Goal: Information Seeking & Learning: Learn about a topic

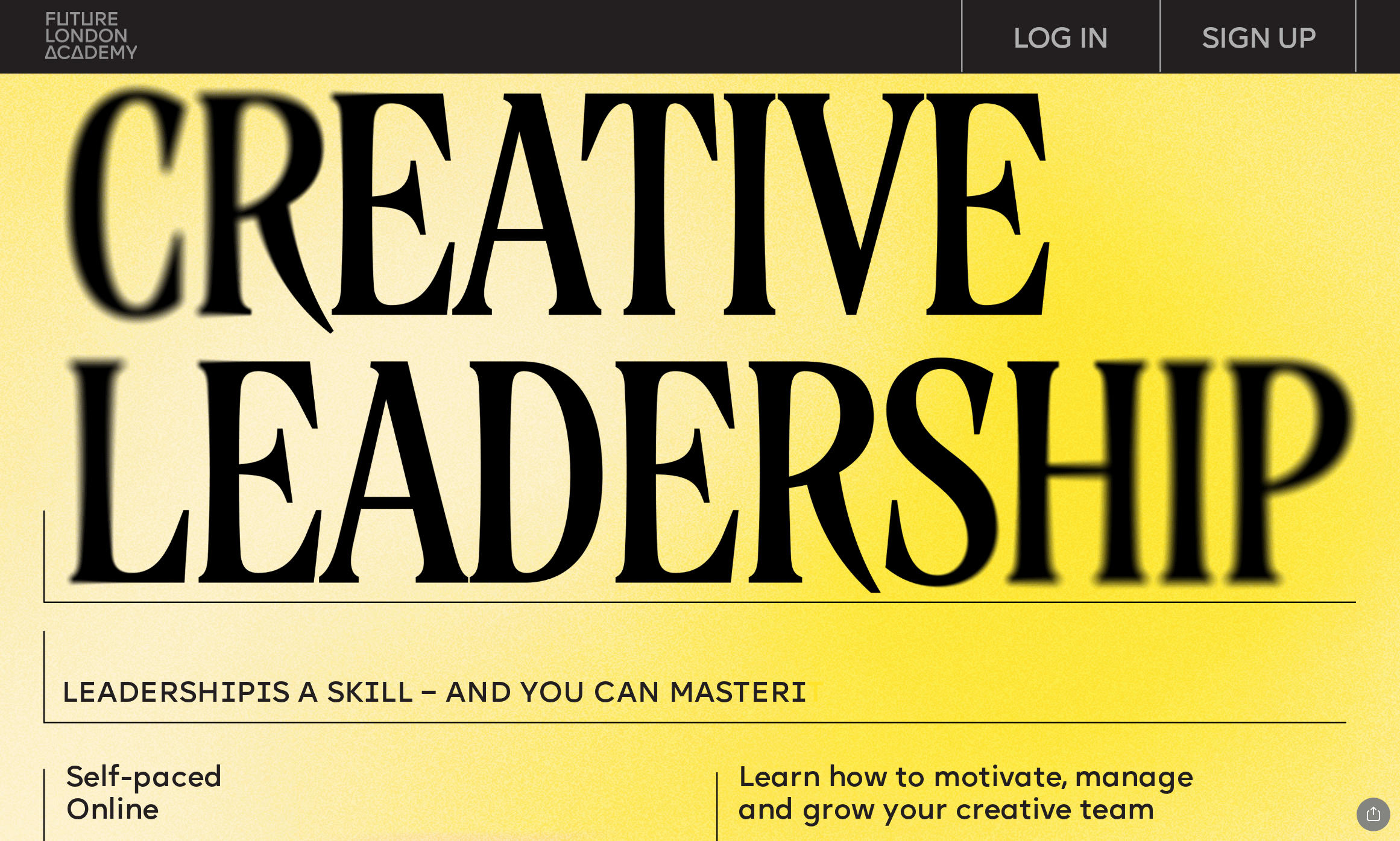
click at [68, 43] on img at bounding box center [91, 35] width 91 height 47
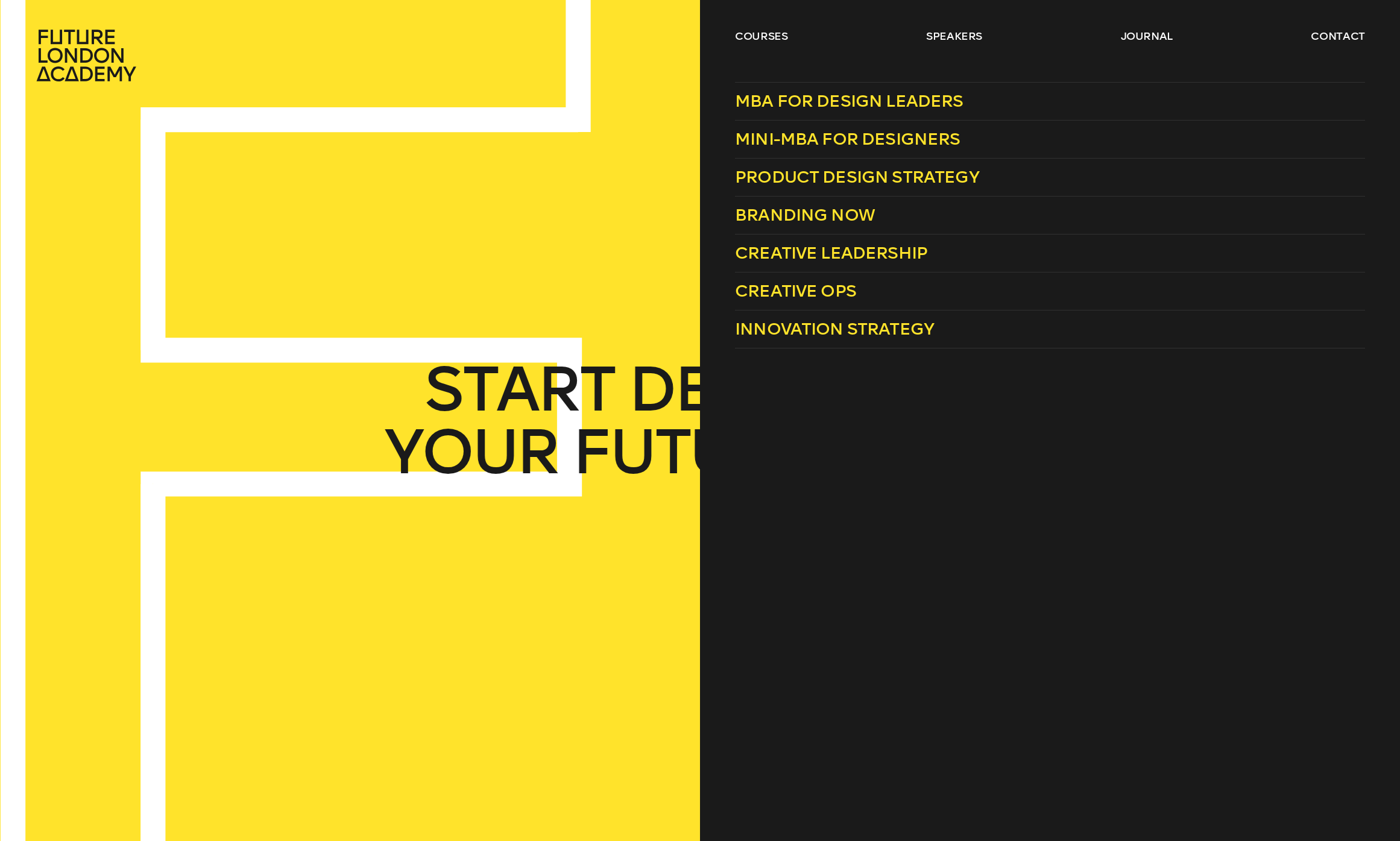
click at [752, 27] on header "courses speakers journal contact" at bounding box center [700, 41] width 1400 height 82
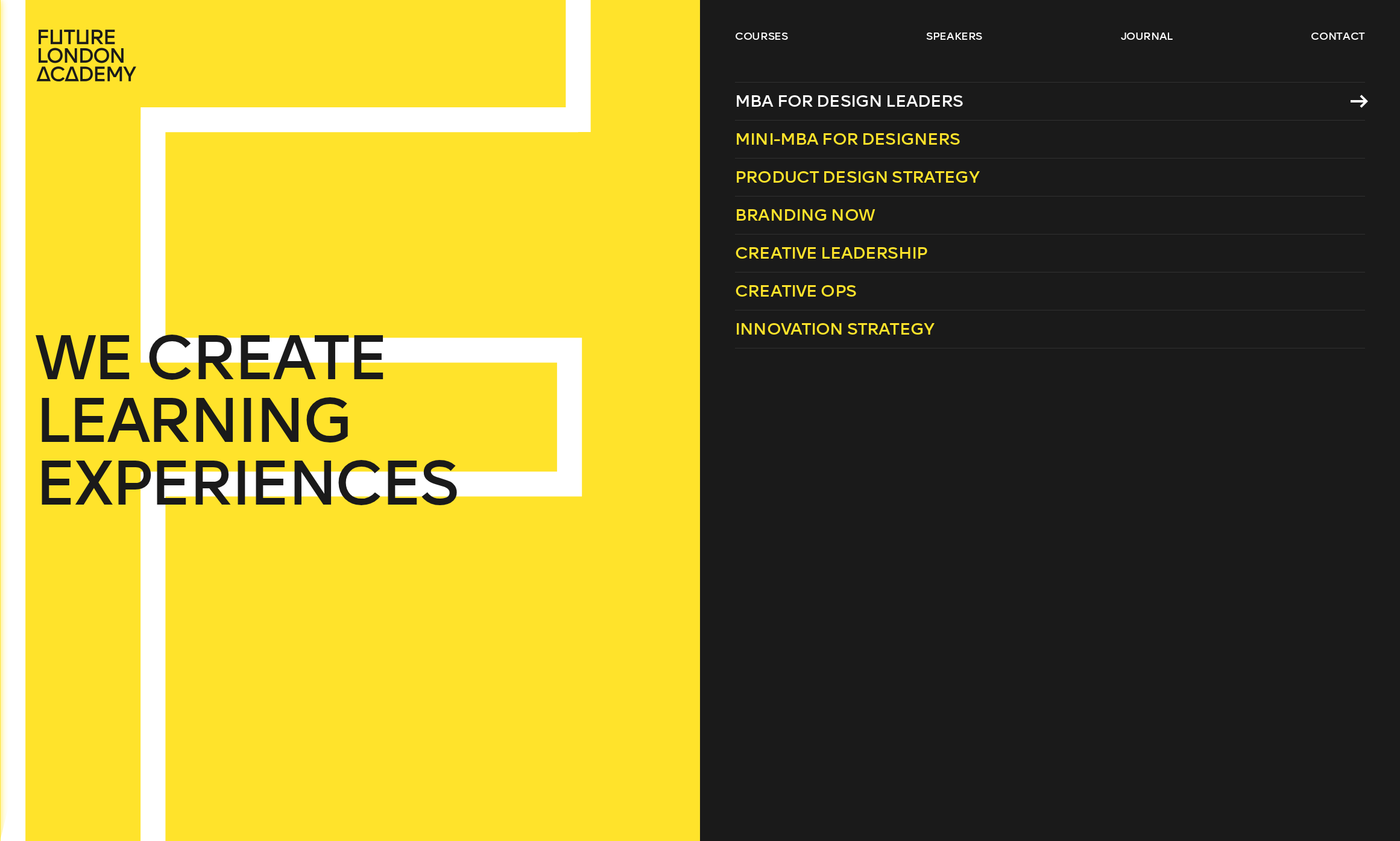
click at [851, 106] on span "MBA for Design Leaders" at bounding box center [849, 100] width 228 height 20
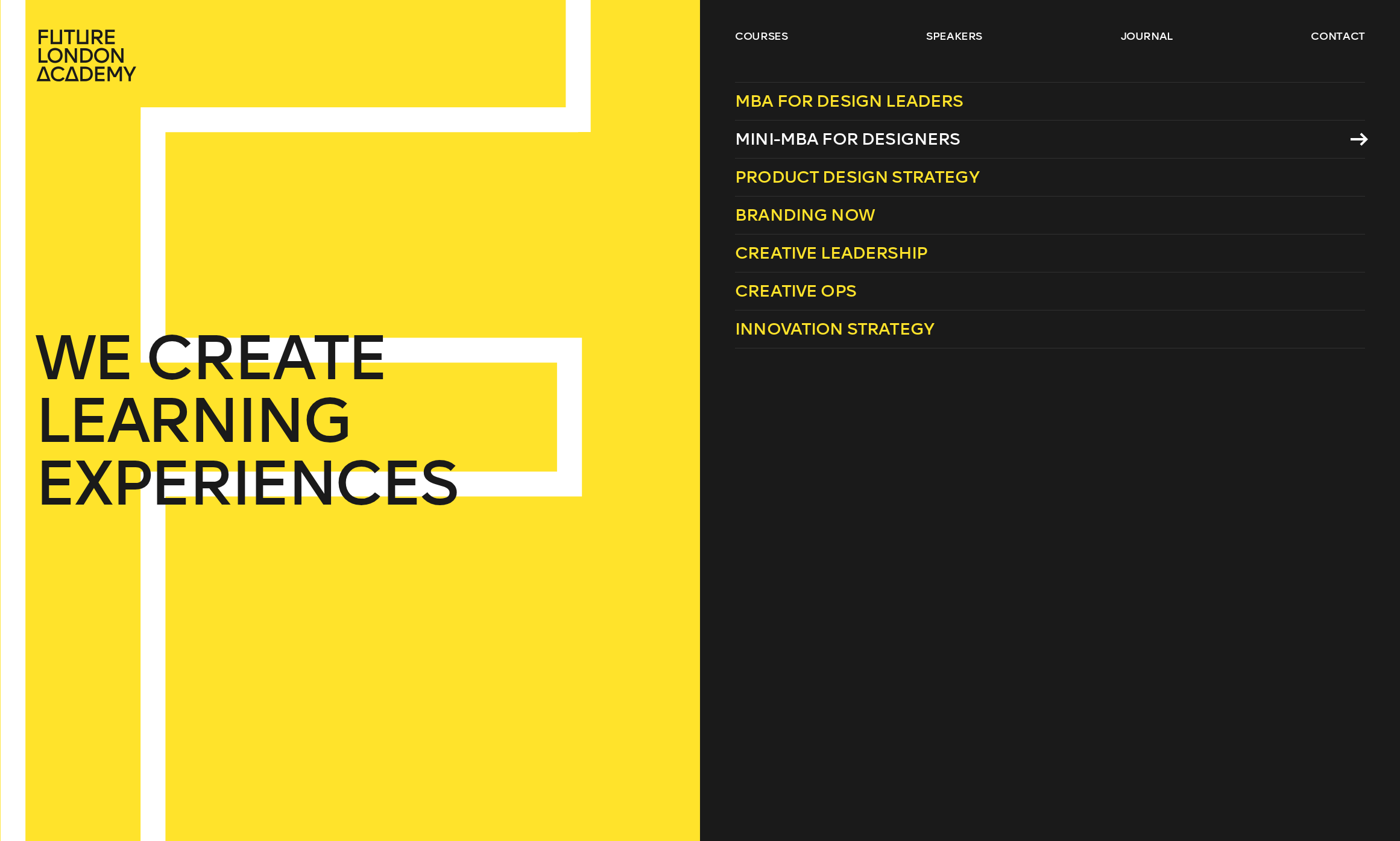
click at [817, 149] on span "Mini-MBA for Designers" at bounding box center [848, 138] width 226 height 20
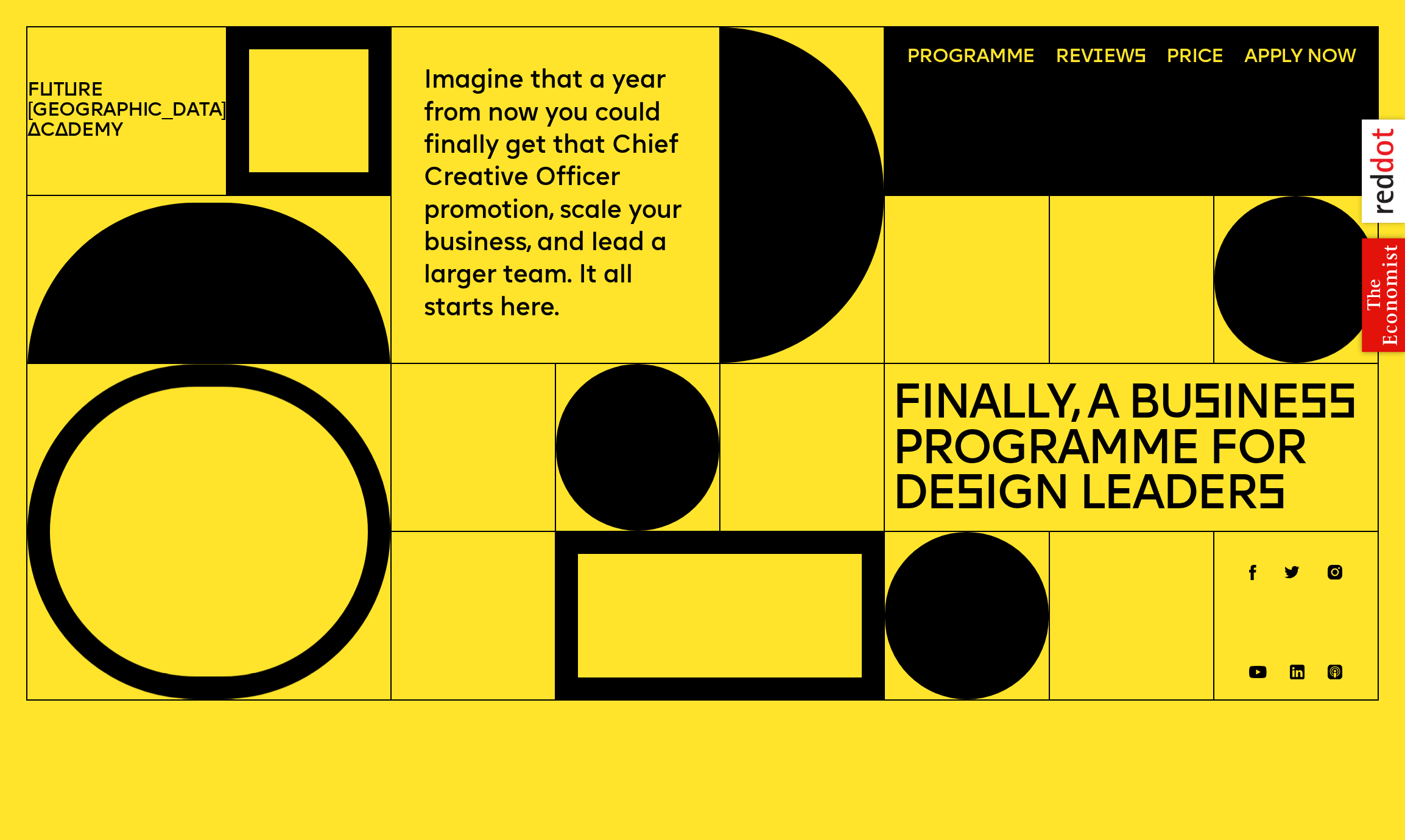
click at [985, 66] on span "Programme" at bounding box center [970, 57] width 128 height 20
click at [977, 58] on span "Programme" at bounding box center [970, 57] width 128 height 20
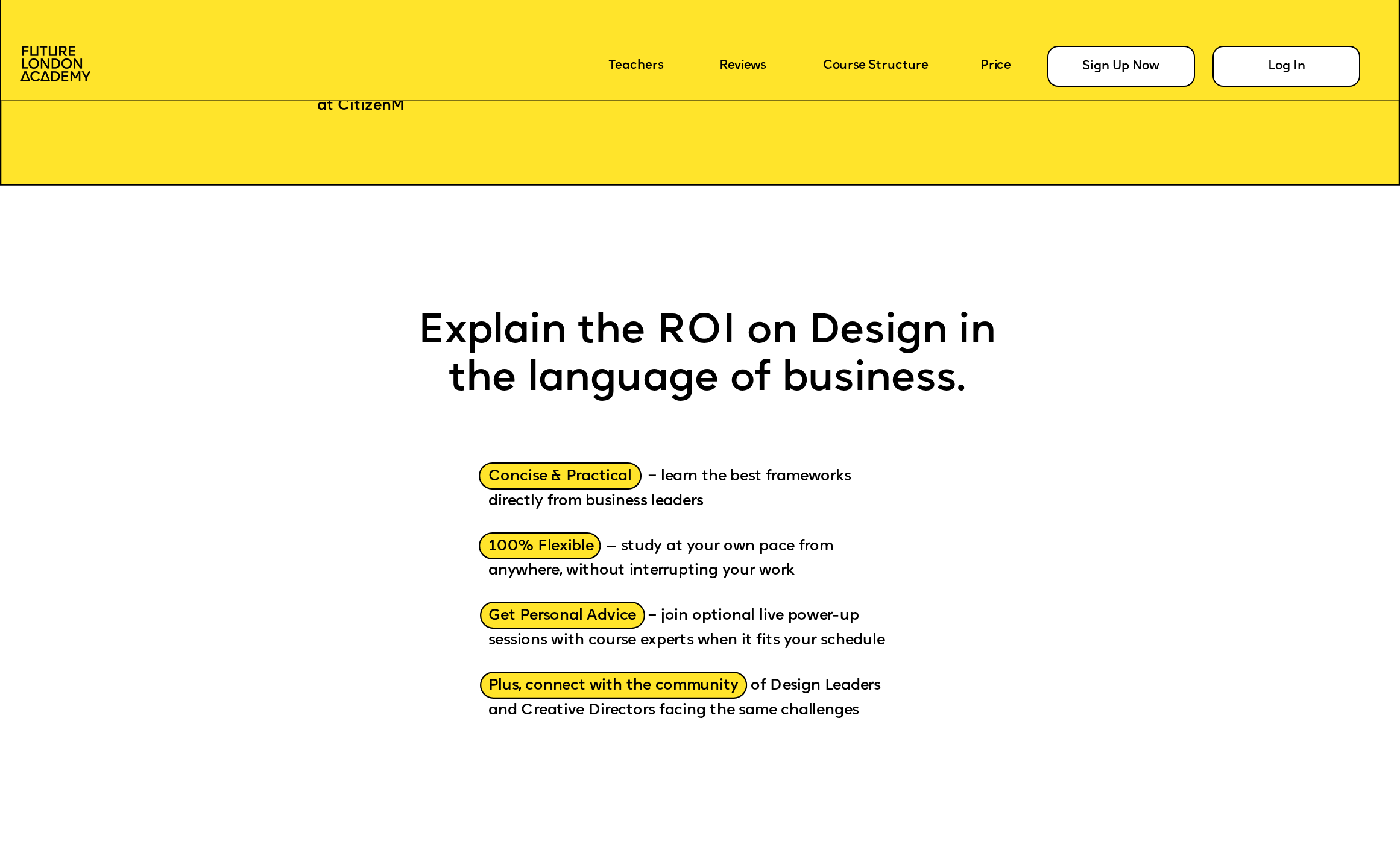
scroll to position [1902, 0]
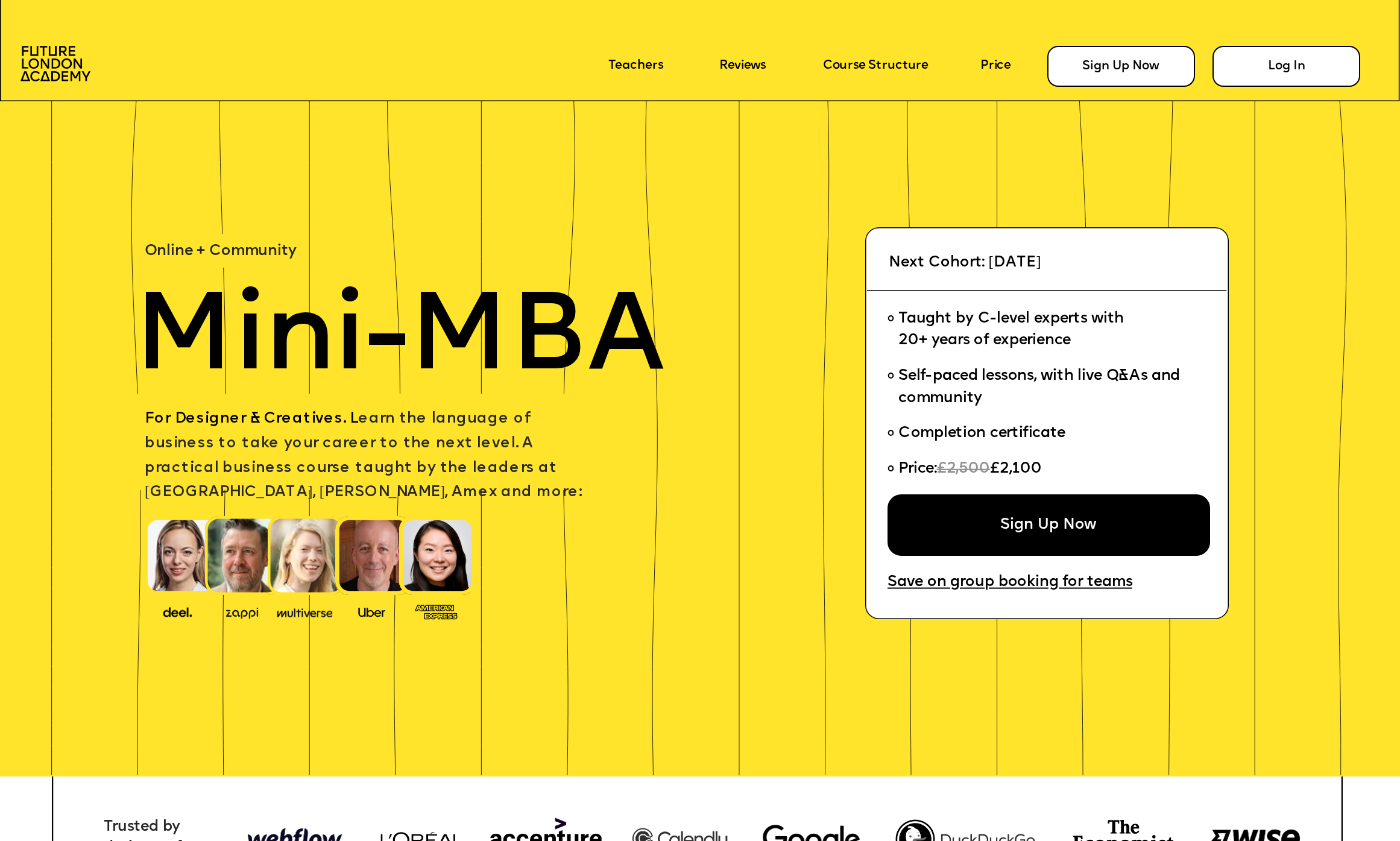
scroll to position [3, 0]
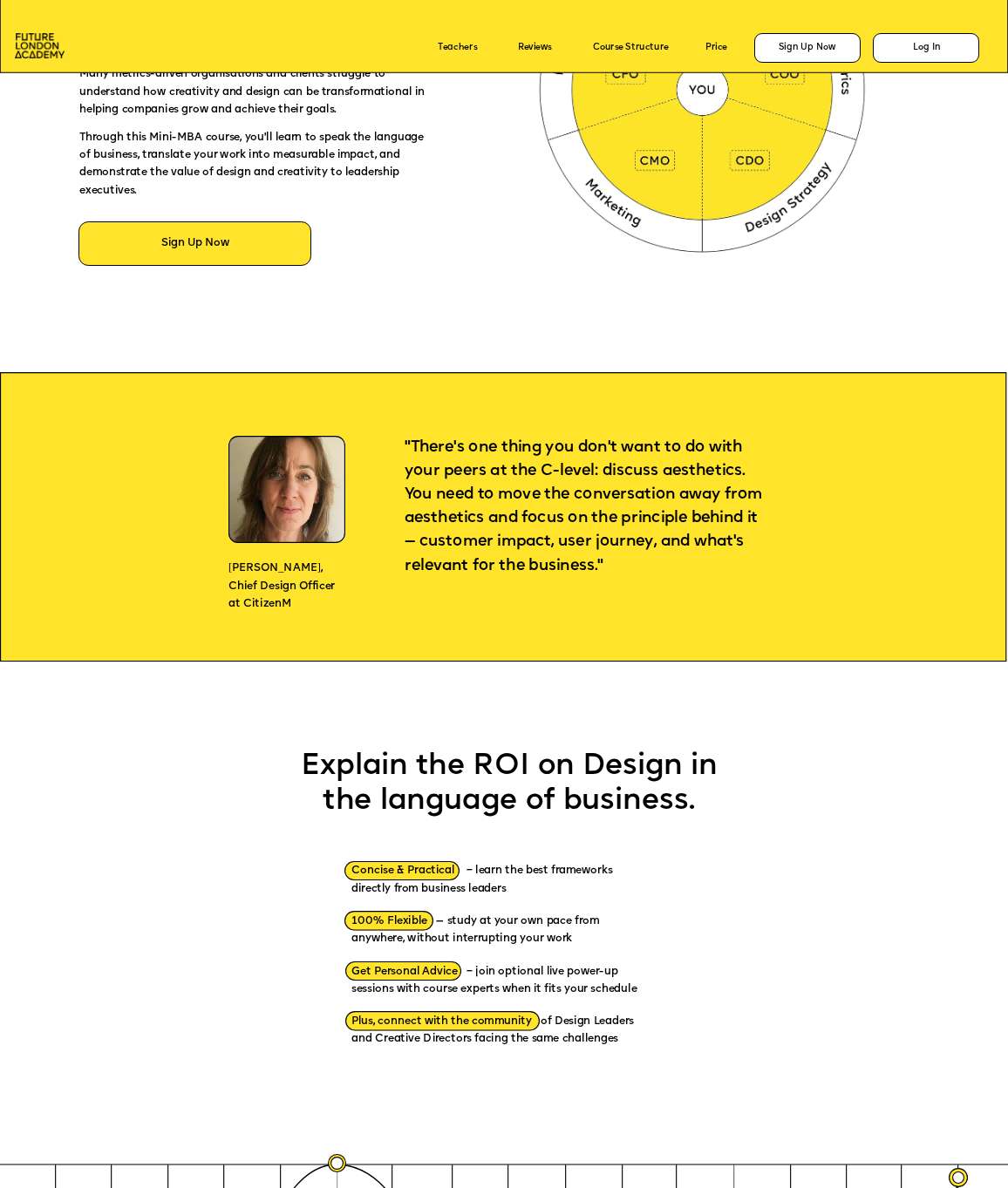
scroll to position [834, 0]
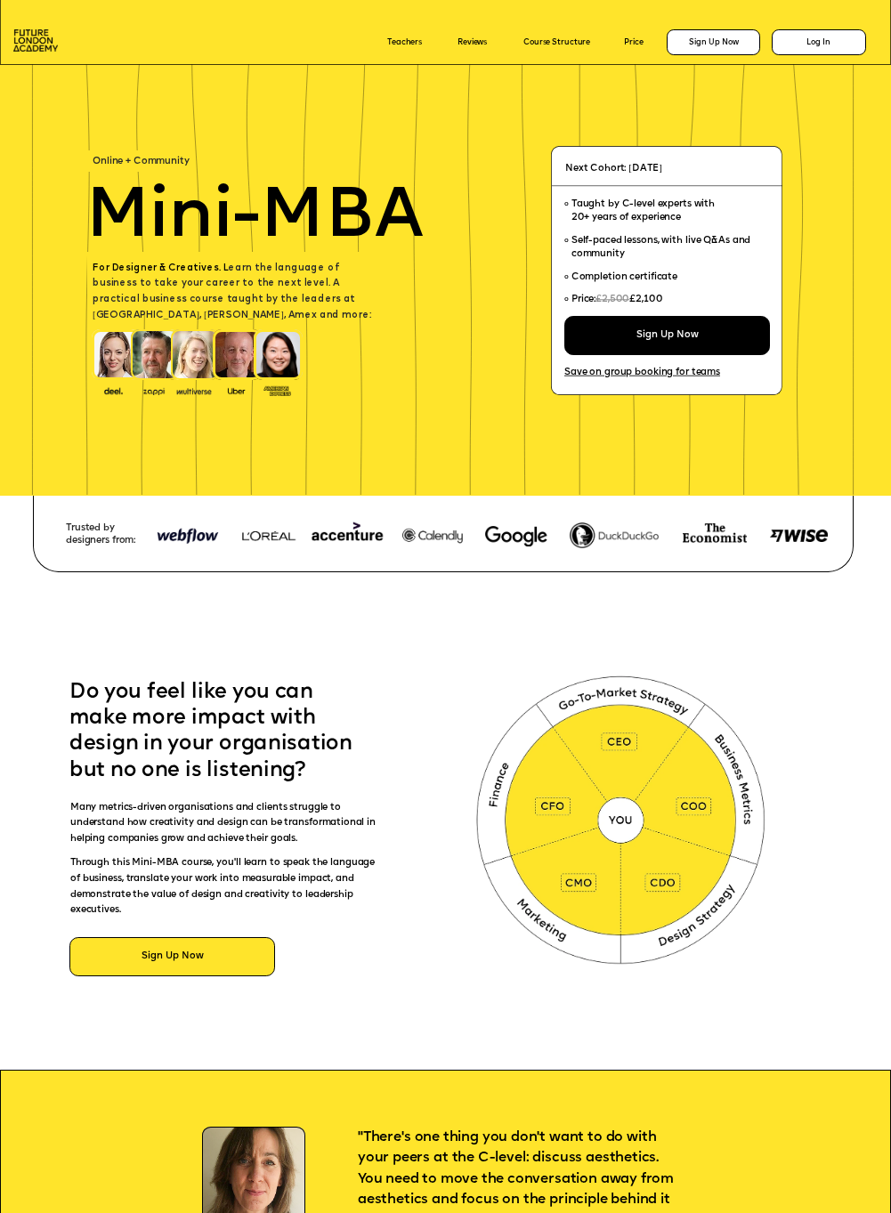
scroll to position [2275, 0]
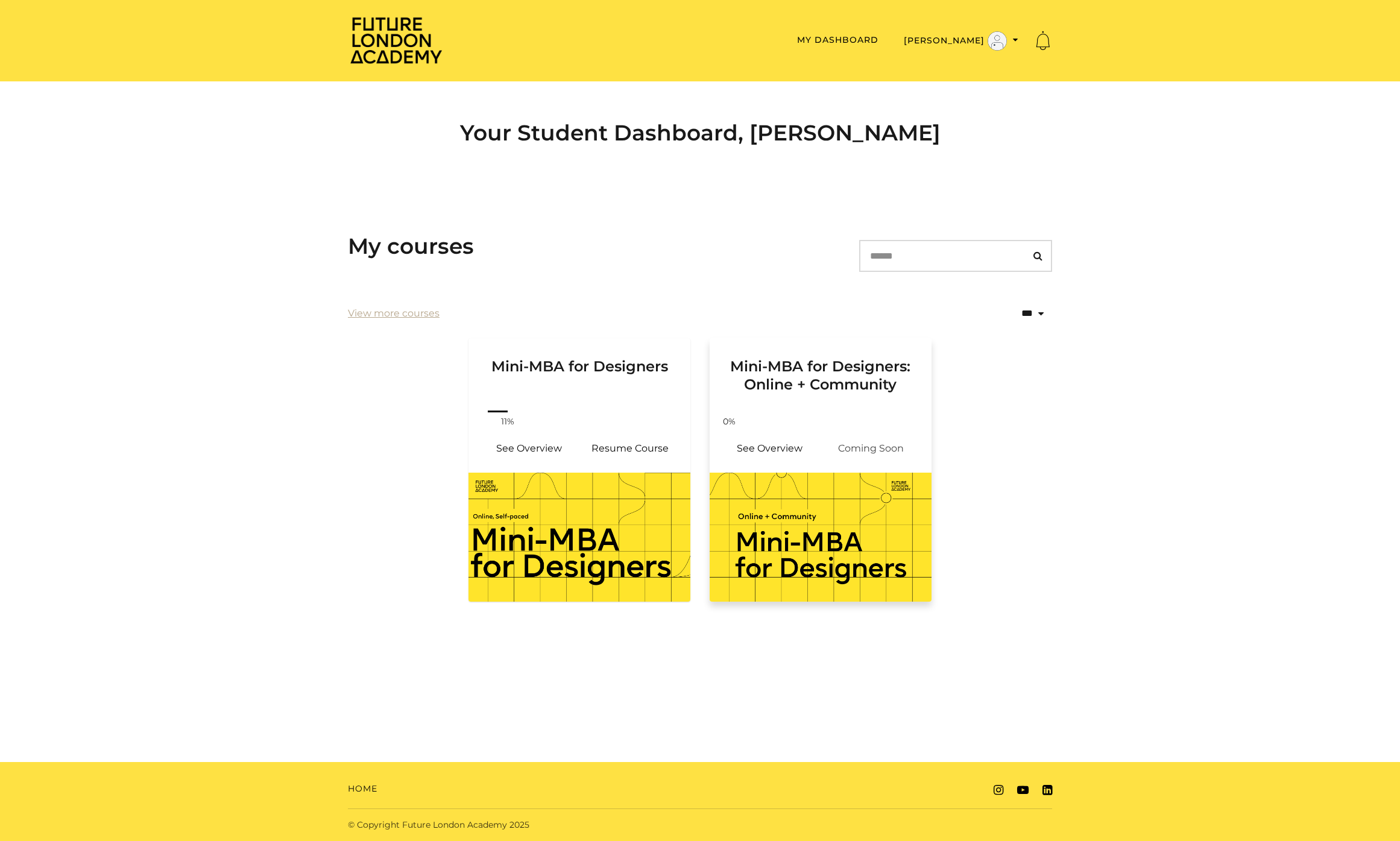
click at [804, 518] on img at bounding box center [820, 537] width 222 height 129
click at [798, 556] on img at bounding box center [820, 537] width 222 height 129
click at [773, 365] on h3 "Mini-MBA for Designers: Online + Community" at bounding box center [821, 366] width 193 height 56
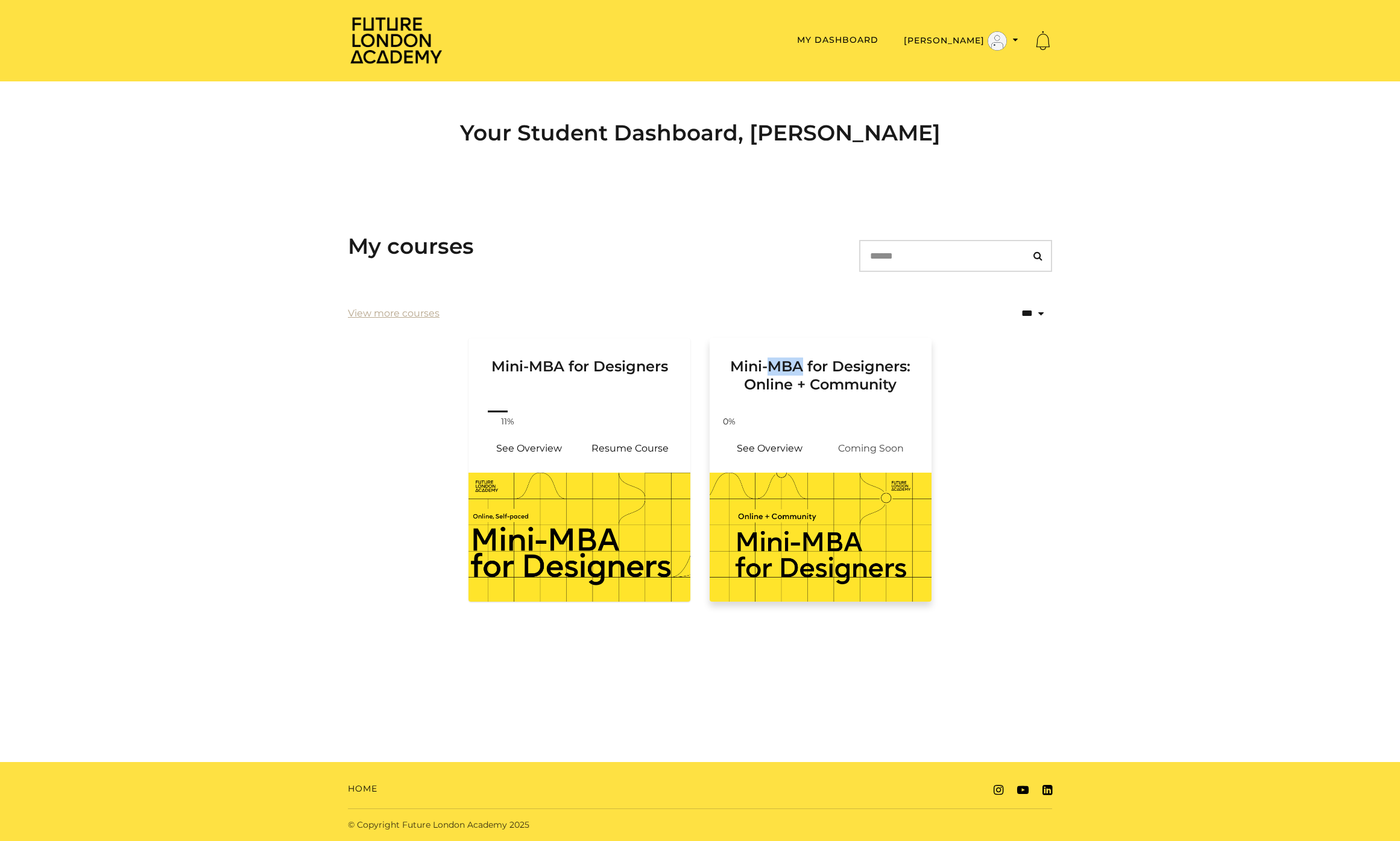
click at [773, 365] on h3 "Mini-MBA for Designers: Online + Community" at bounding box center [821, 366] width 193 height 56
click at [763, 527] on img at bounding box center [820, 537] width 222 height 129
click at [763, 526] on img at bounding box center [820, 537] width 222 height 129
click at [758, 443] on link "See Overview" at bounding box center [770, 449] width 101 height 29
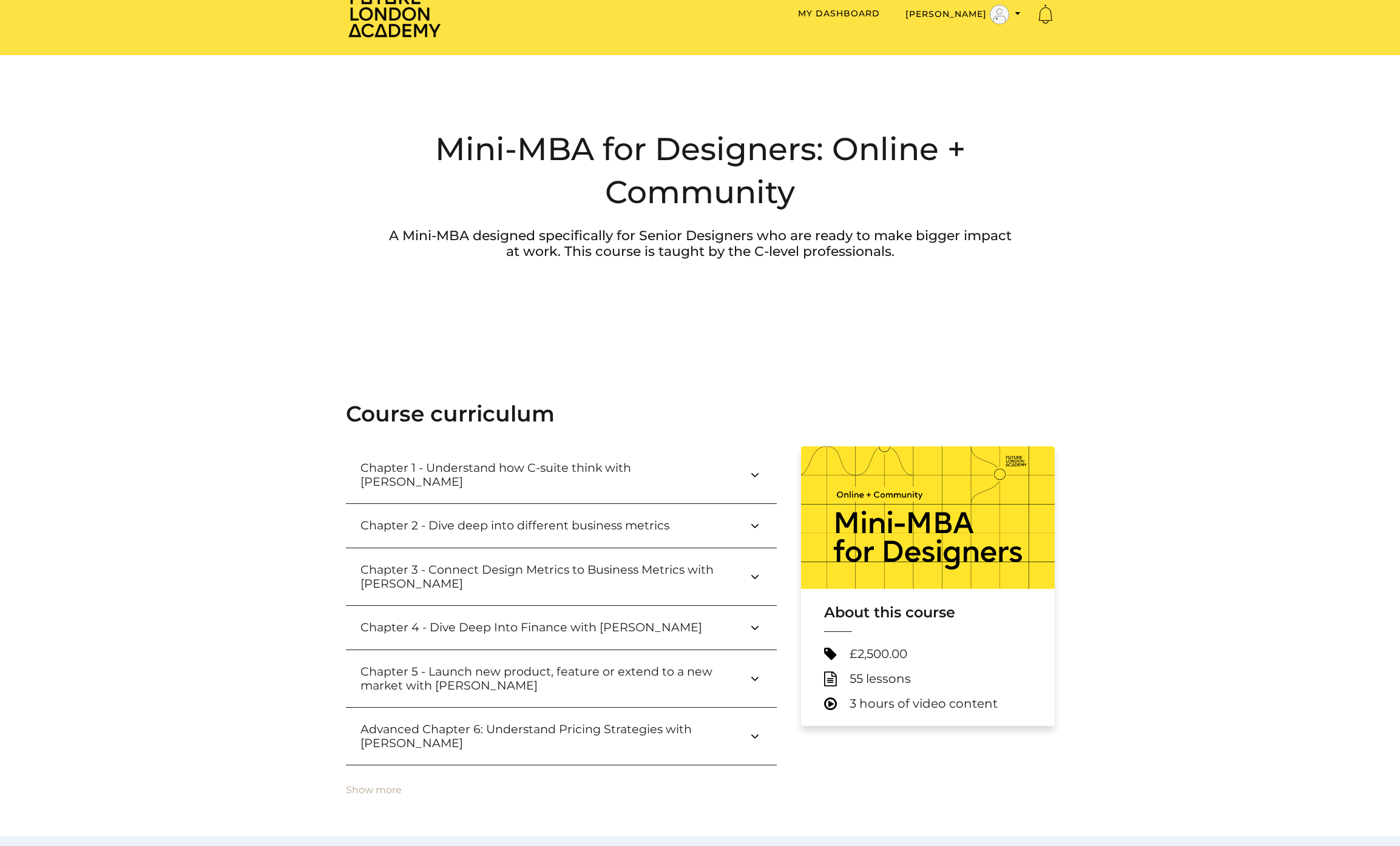
scroll to position [91, 0]
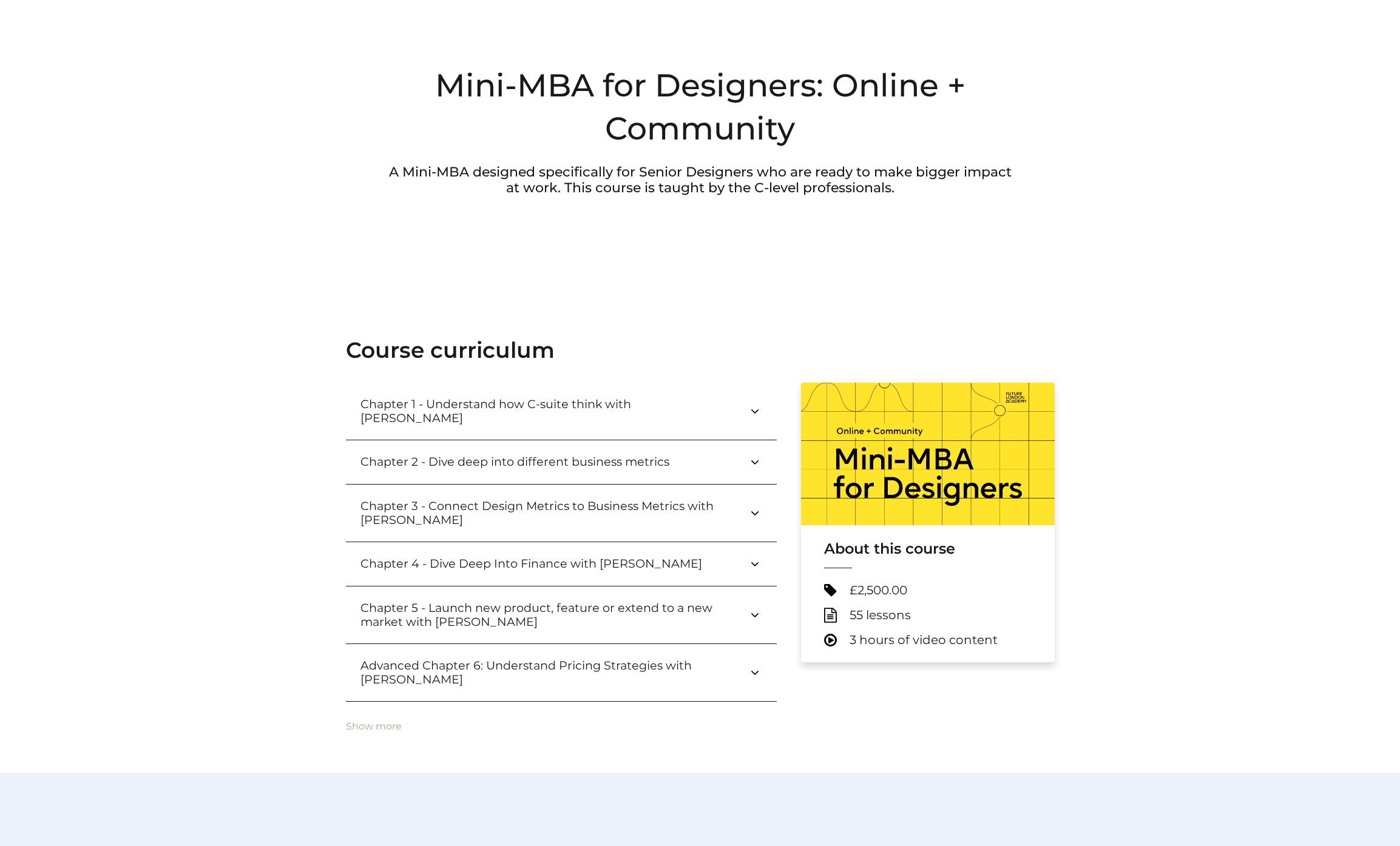
click at [520, 398] on h3 "Chapter 1 - Understand how C-suite think with [PERSON_NAME]" at bounding box center [554, 411] width 387 height 28
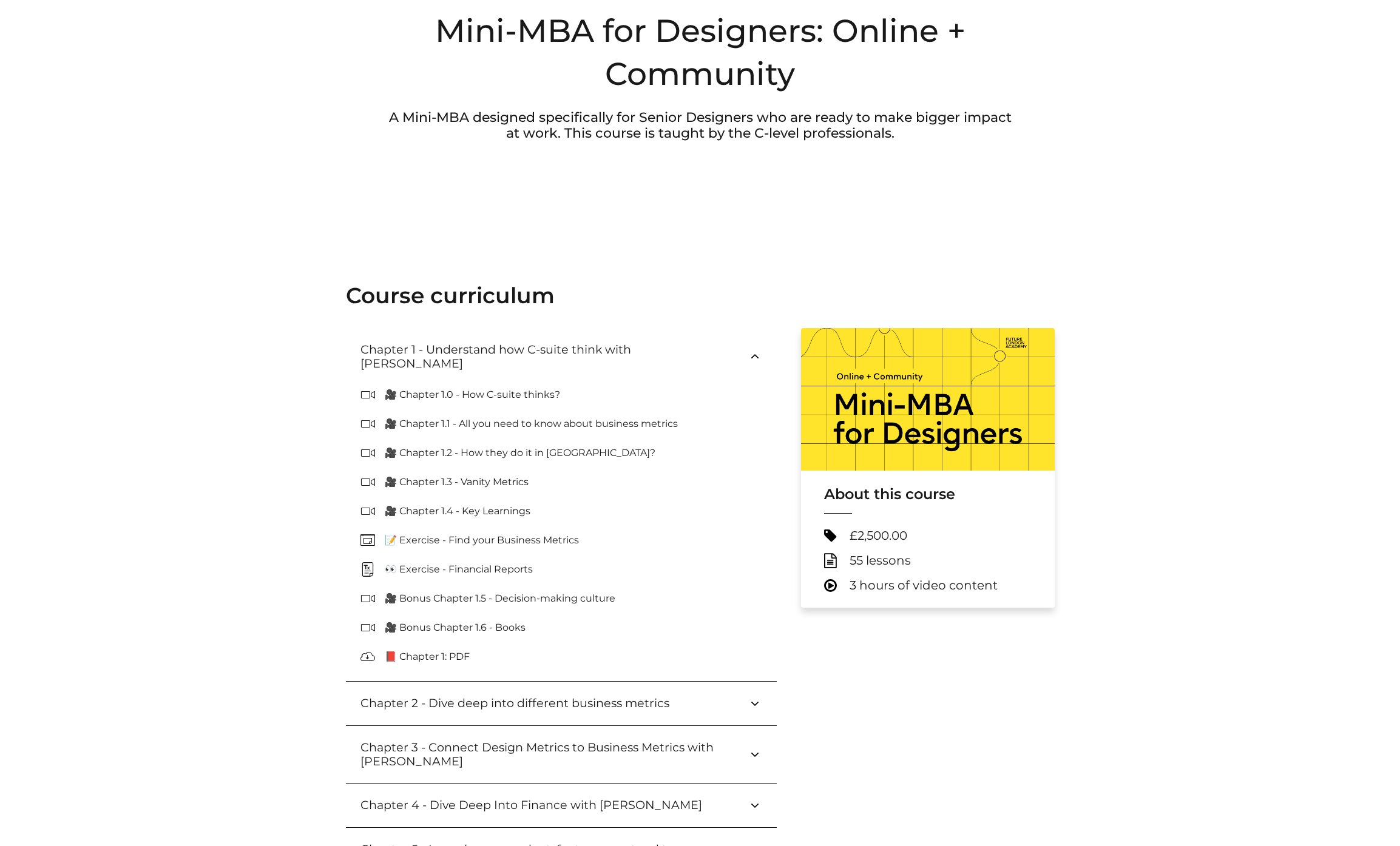
scroll to position [299, 0]
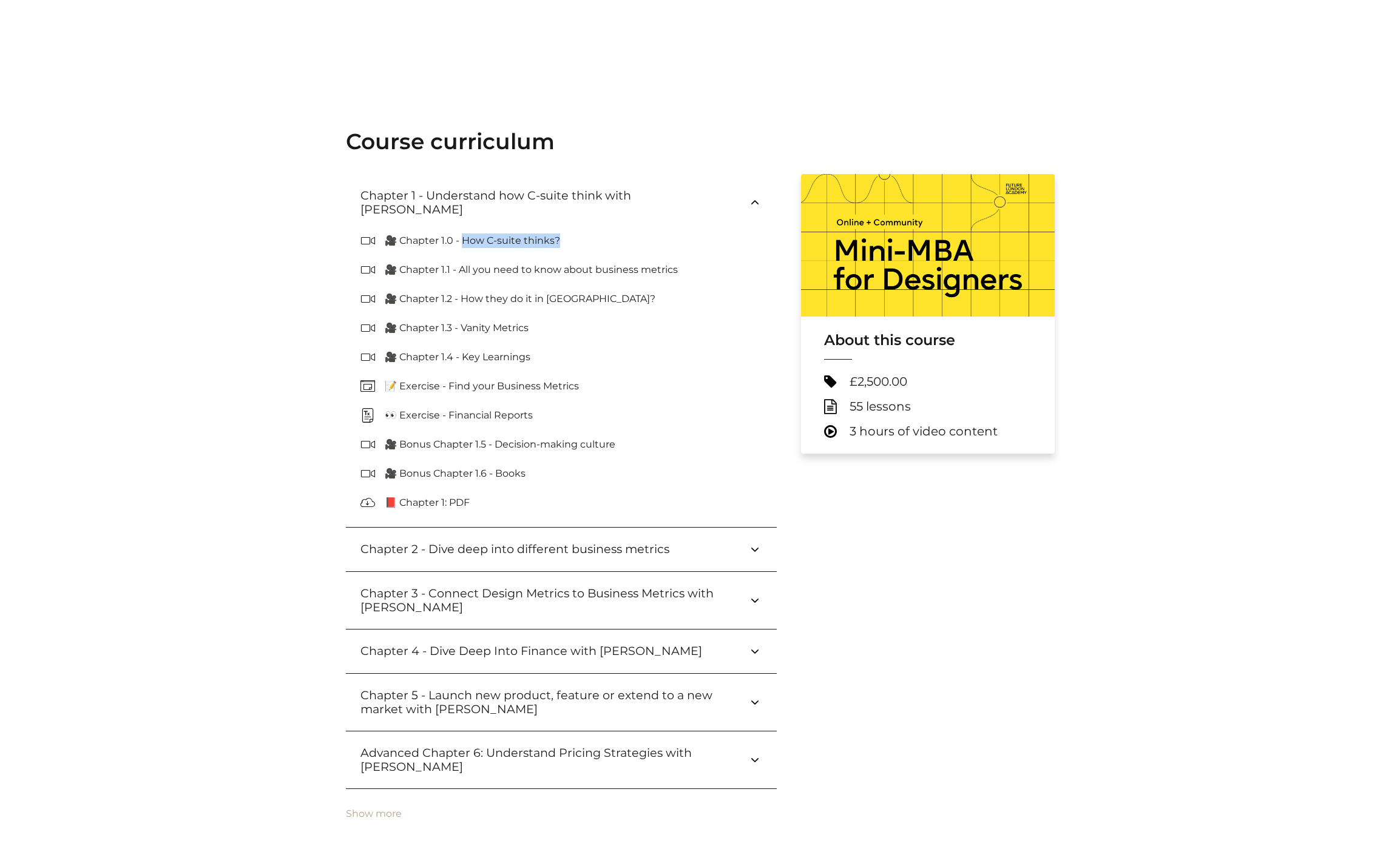
drag, startPoint x: 460, startPoint y: 226, endPoint x: 562, endPoint y: 229, distance: 102.0
click at [562, 234] on p "🎥 Chapter 1.0 - How C-suite thinks?" at bounding box center [477, 241] width 185 height 14
copy p "ow C-suite thinks?"
click at [477, 751] on h3 "Advanced Chapter 6: Understand Pricing Strategies with [PERSON_NAME]" at bounding box center [554, 759] width 387 height 28
click at [488, 680] on button "Chapter 5 - Launch new product, feature or extend to a new market with [PERSON_…" at bounding box center [561, 703] width 431 height 57
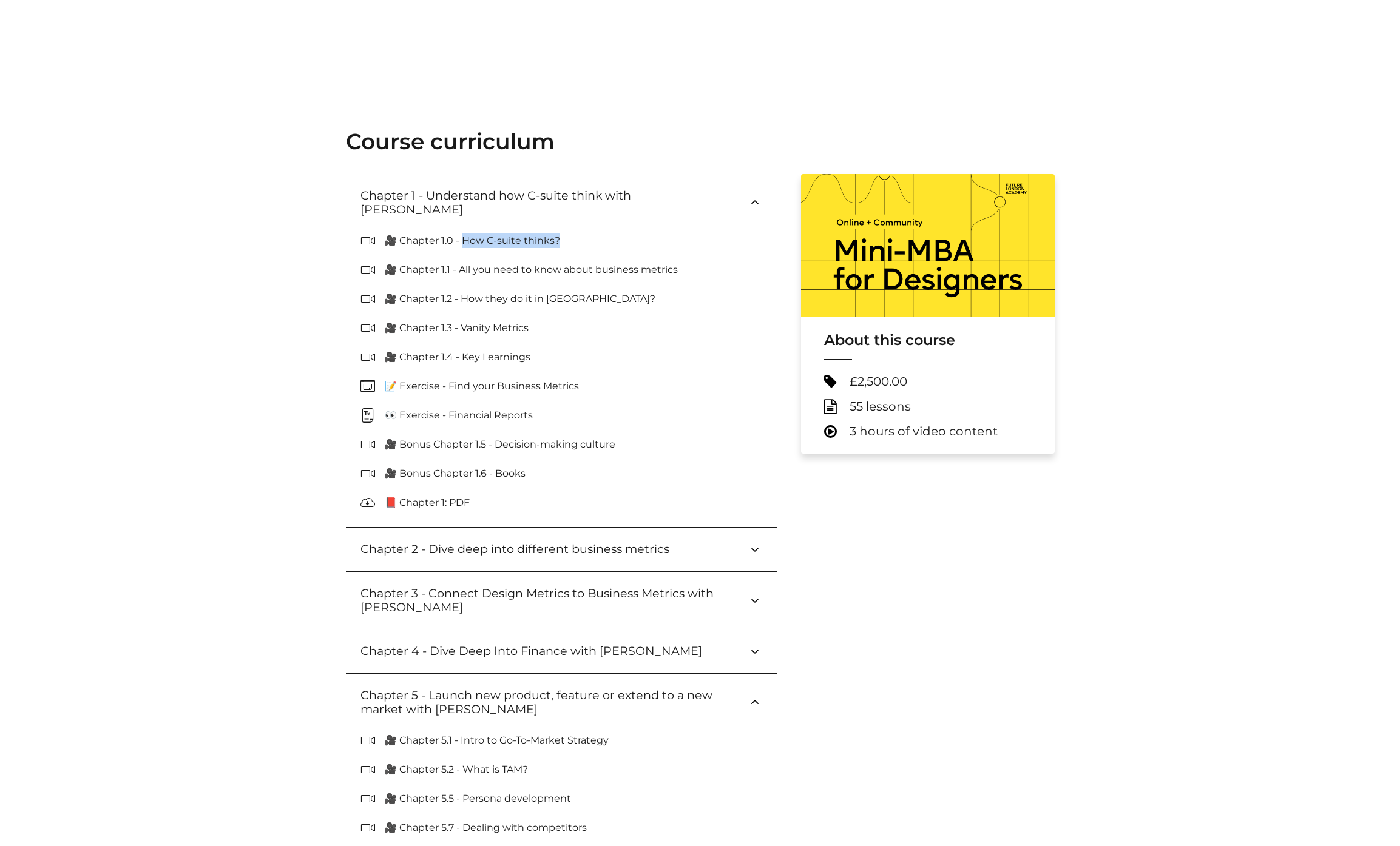
click at [487, 630] on button "Chapter 4 - Dive Deep Into Finance with [PERSON_NAME]" at bounding box center [561, 652] width 431 height 44
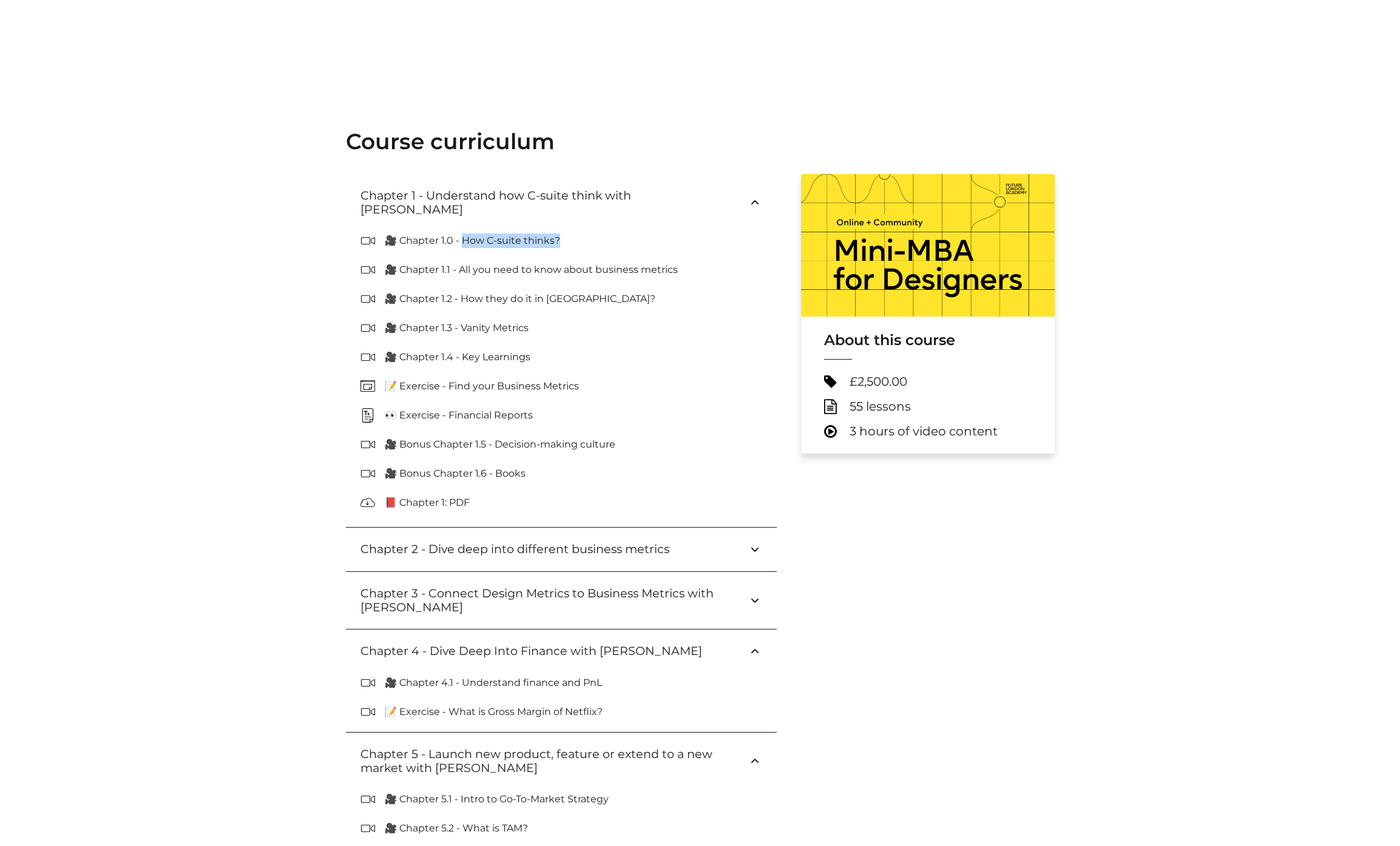
click at [483, 572] on button "Chapter 3 - Connect Design Metrics to Business Metrics with Kate Pincott" at bounding box center [561, 601] width 431 height 57
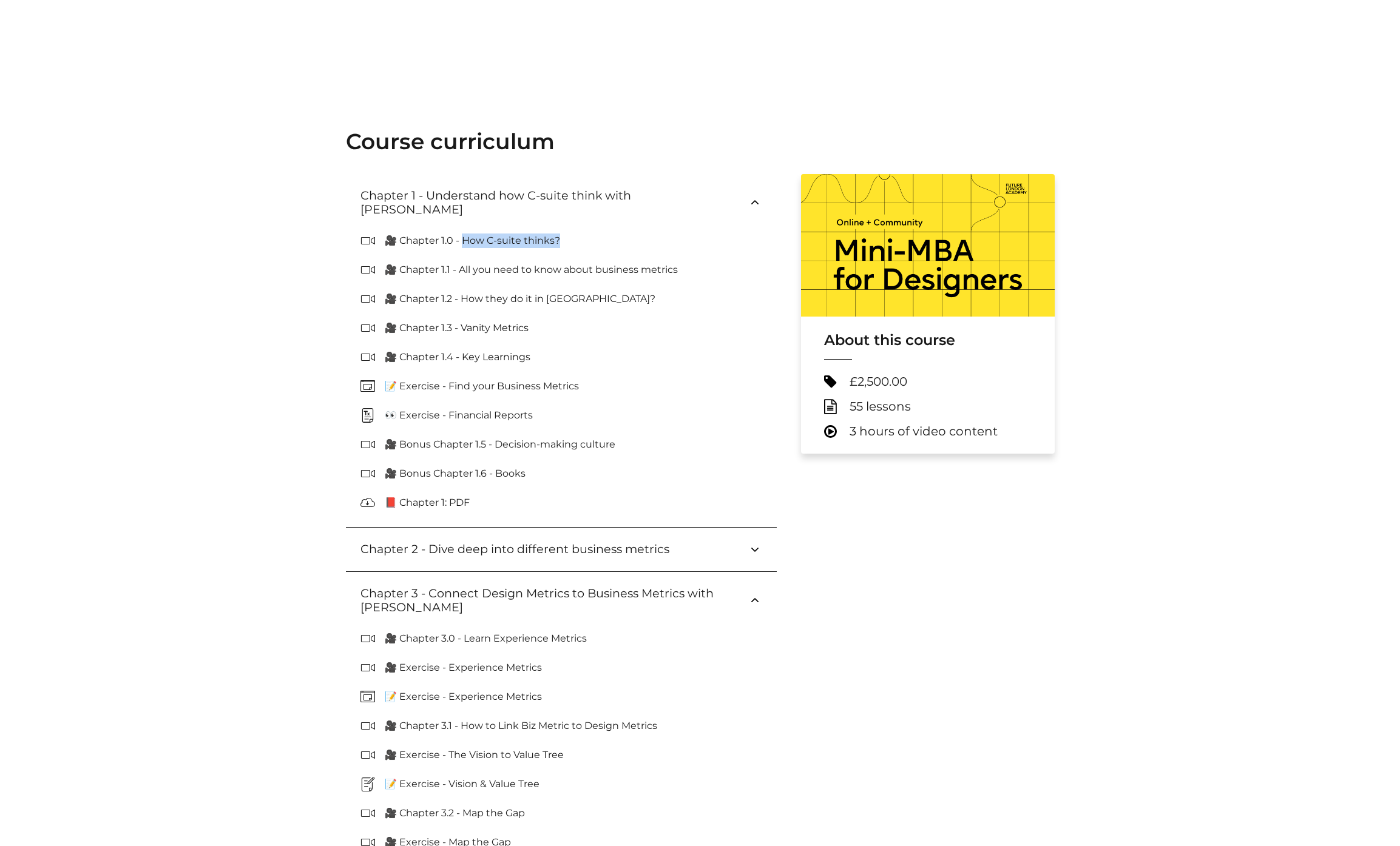
click at [489, 528] on button "Chapter 2 - Dive deep into different business metrics" at bounding box center [561, 549] width 431 height 44
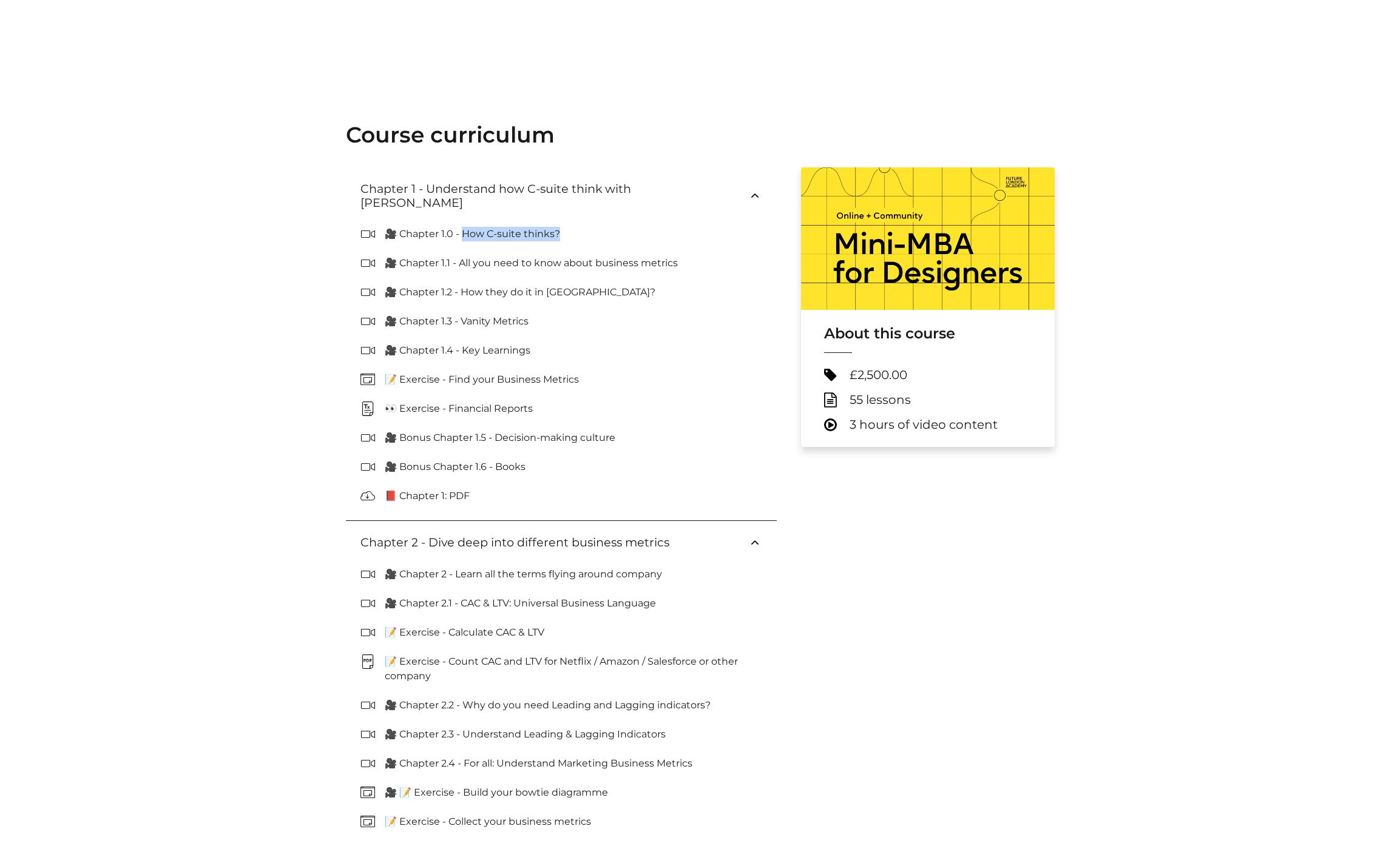
scroll to position [306, 0]
drag, startPoint x: 462, startPoint y: 311, endPoint x: 539, endPoint y: 311, distance: 77.0
click at [539, 311] on span "🎥 Chapter 1.3 - Vanity Metrics" at bounding box center [561, 320] width 402 height 19
copy p "nity Metrics"
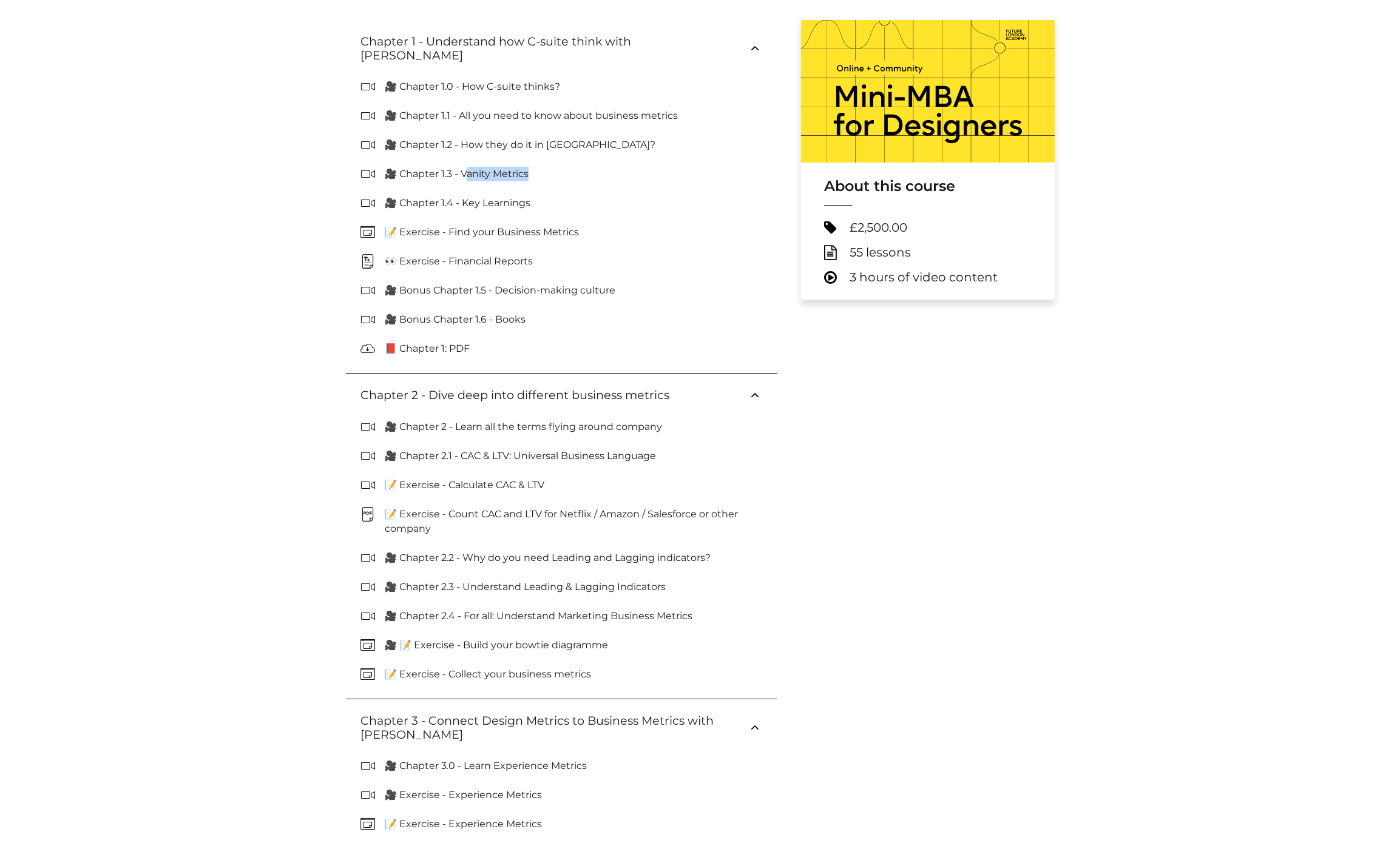
scroll to position [453, 0]
drag, startPoint x: 454, startPoint y: 412, endPoint x: 597, endPoint y: 419, distance: 143.2
click at [597, 421] on p "🎥 Chapter 2 - Learn all the terms flying around company" at bounding box center [528, 427] width 287 height 14
copy p "earn all the terms flying aroun"
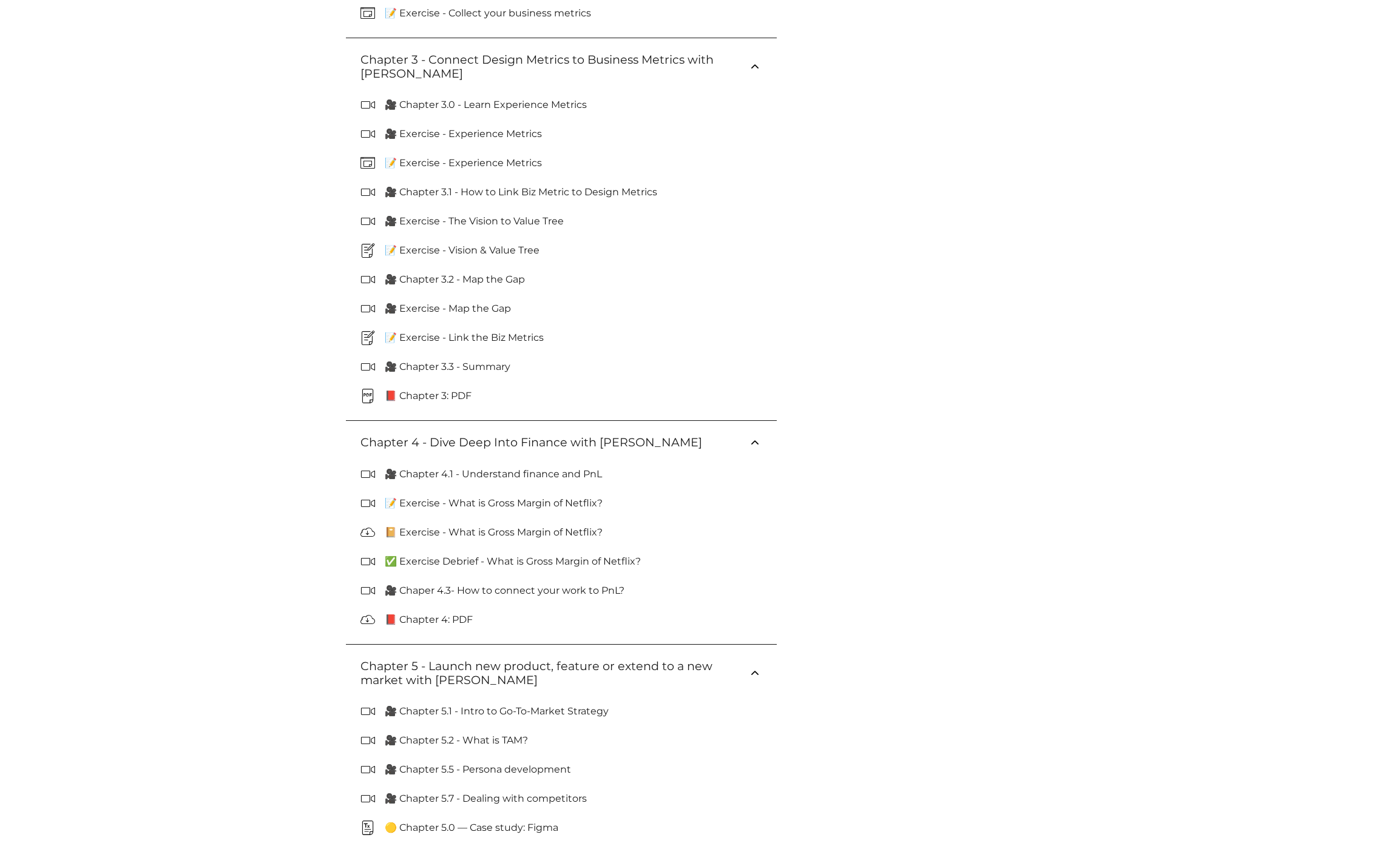
scroll to position [1115, 0]
click at [486, 468] on p "🎥 Chapter 4.1 - Understand finance and PnL" at bounding box center [498, 473] width 227 height 14
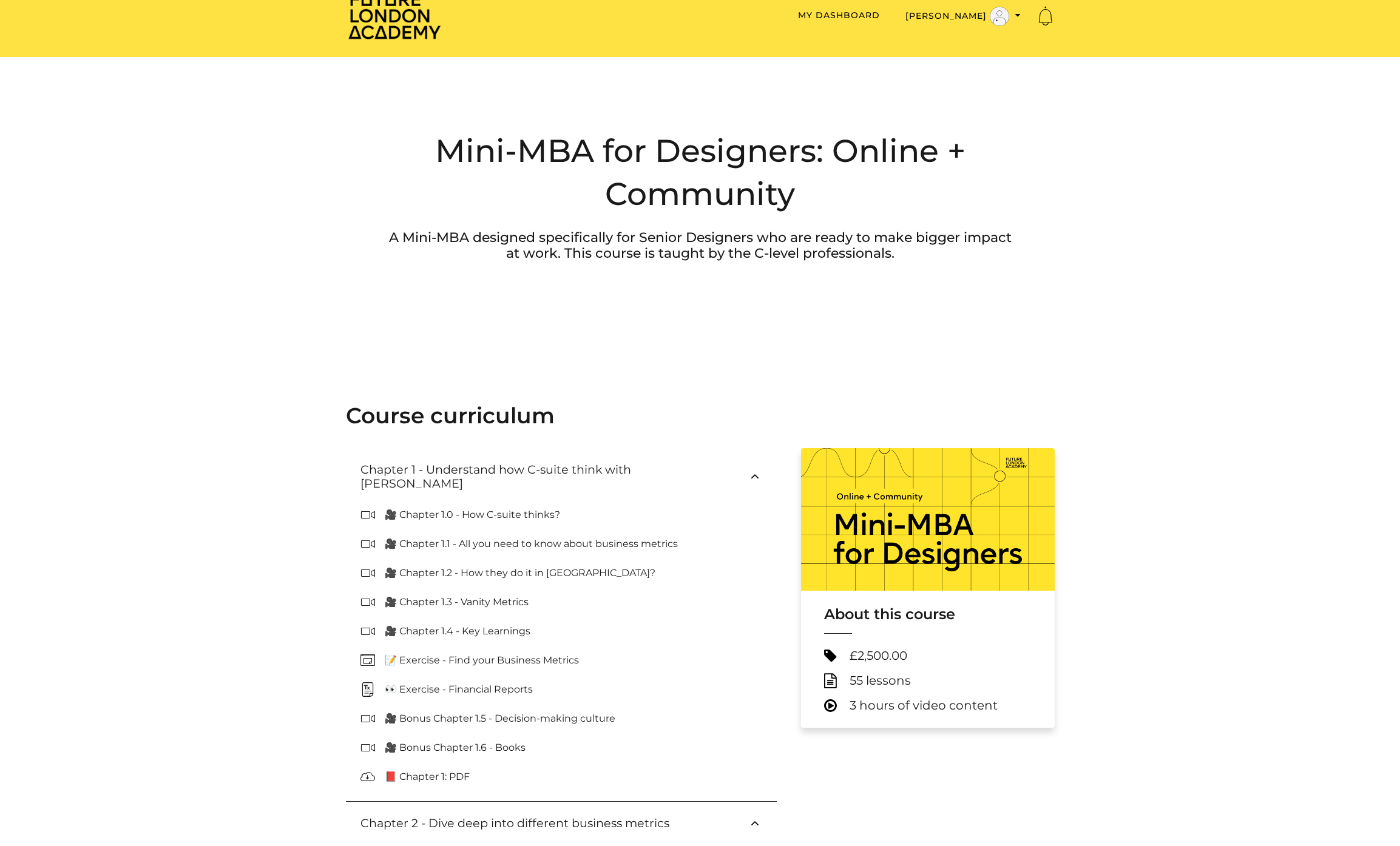
scroll to position [89, 0]
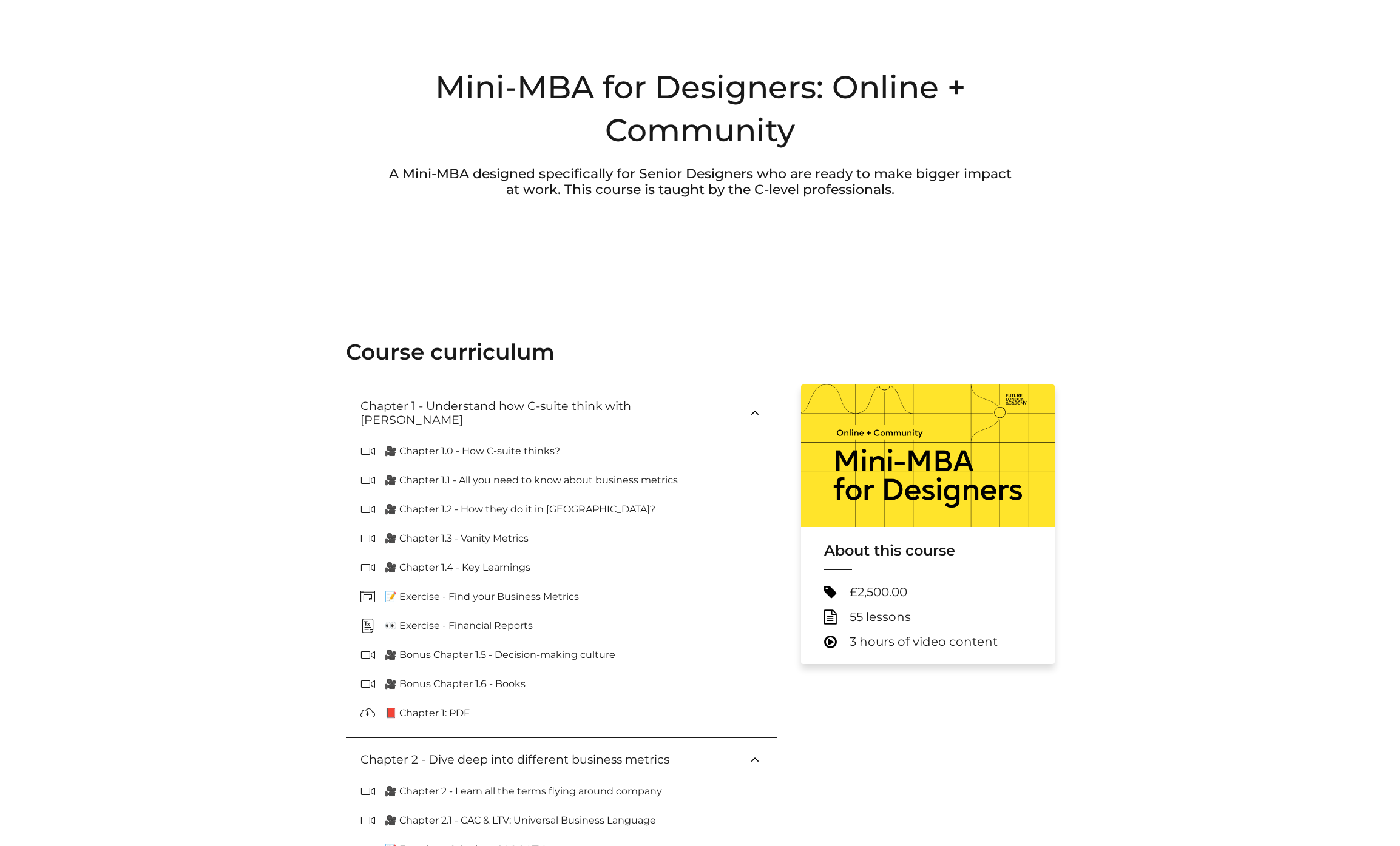
click at [906, 639] on span "3 hours of video content" at bounding box center [923, 642] width 148 height 15
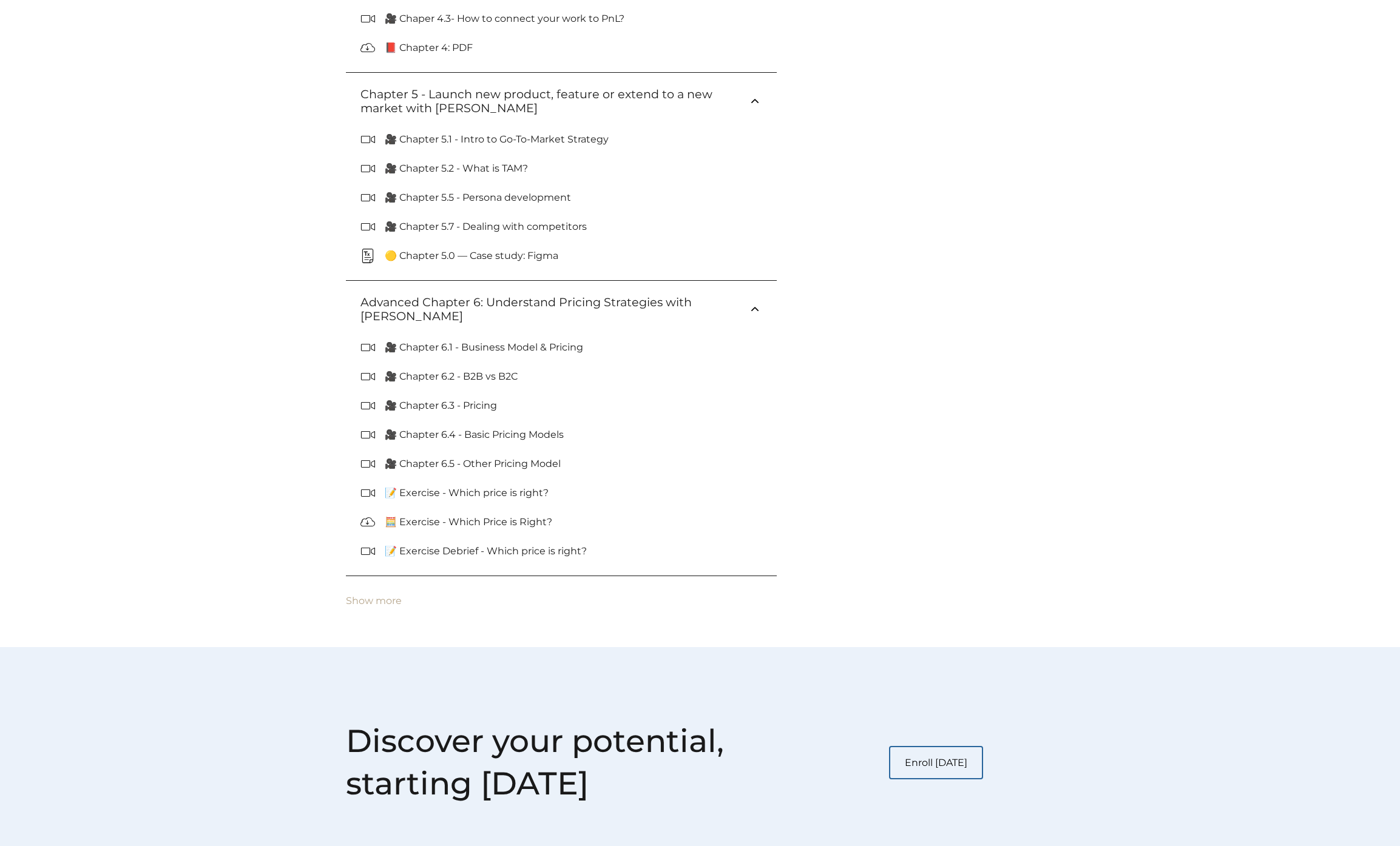
scroll to position [1670, 0]
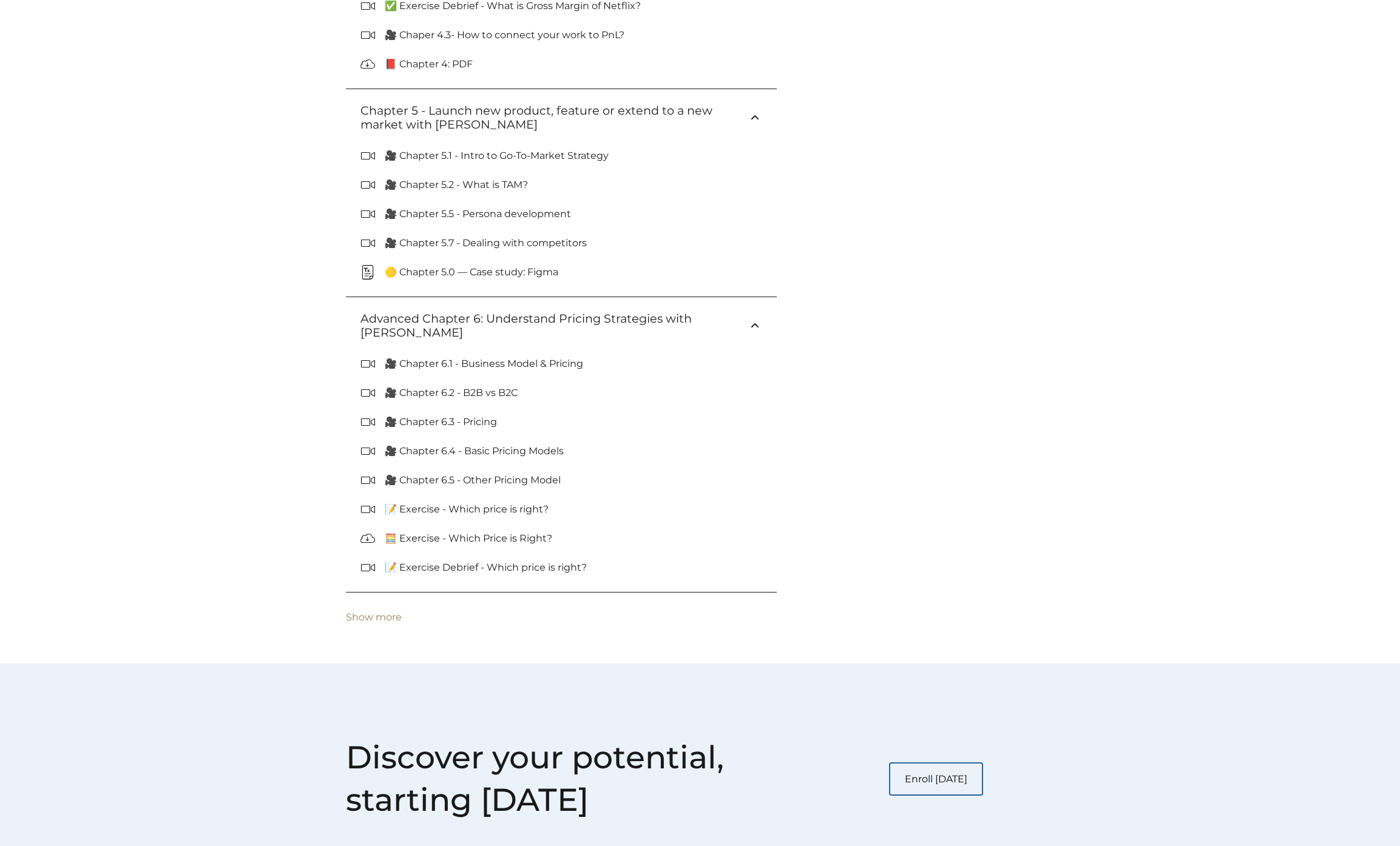
click at [377, 618] on button "Show more" at bounding box center [374, 618] width 56 height 11
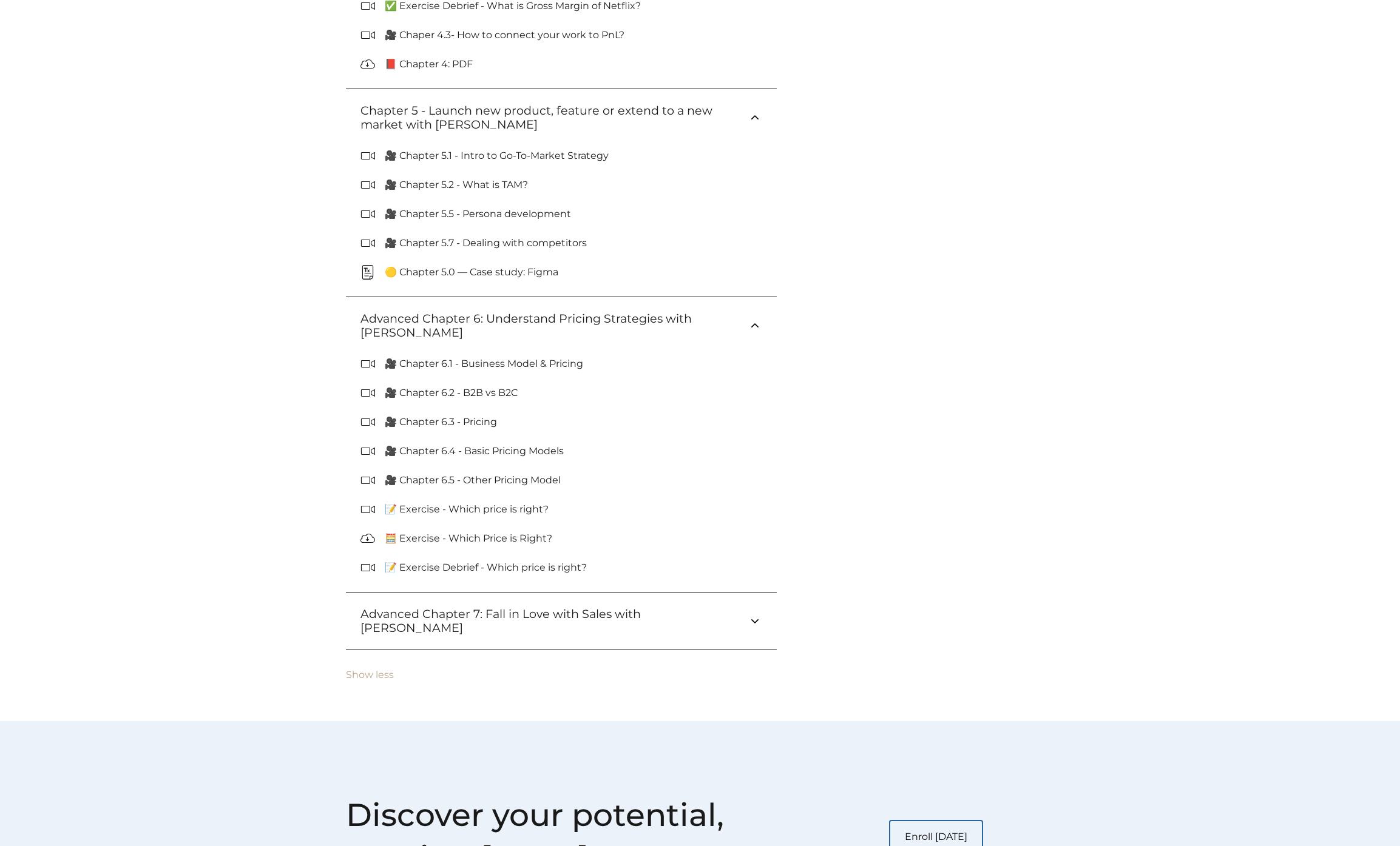
click at [541, 631] on button "Advanced Chapter 7: Fall in Love with Sales with Paul Albert" at bounding box center [561, 621] width 431 height 57
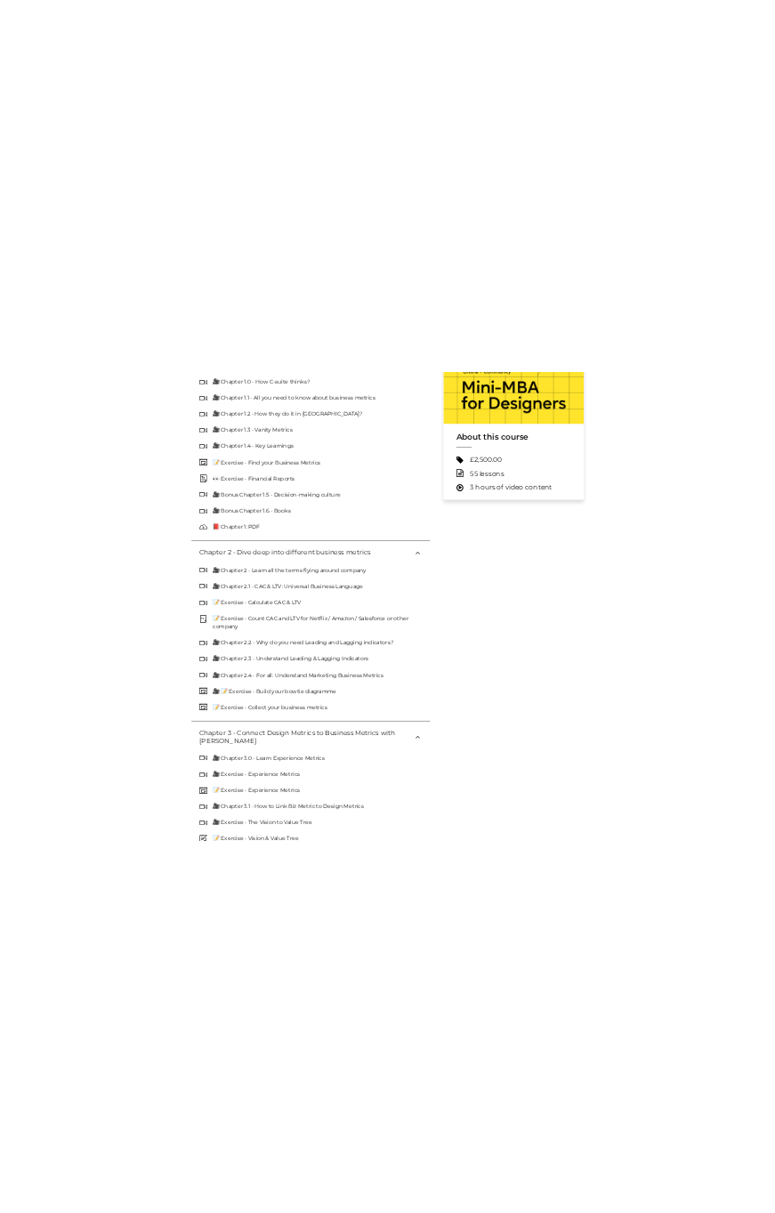
scroll to position [381, 0]
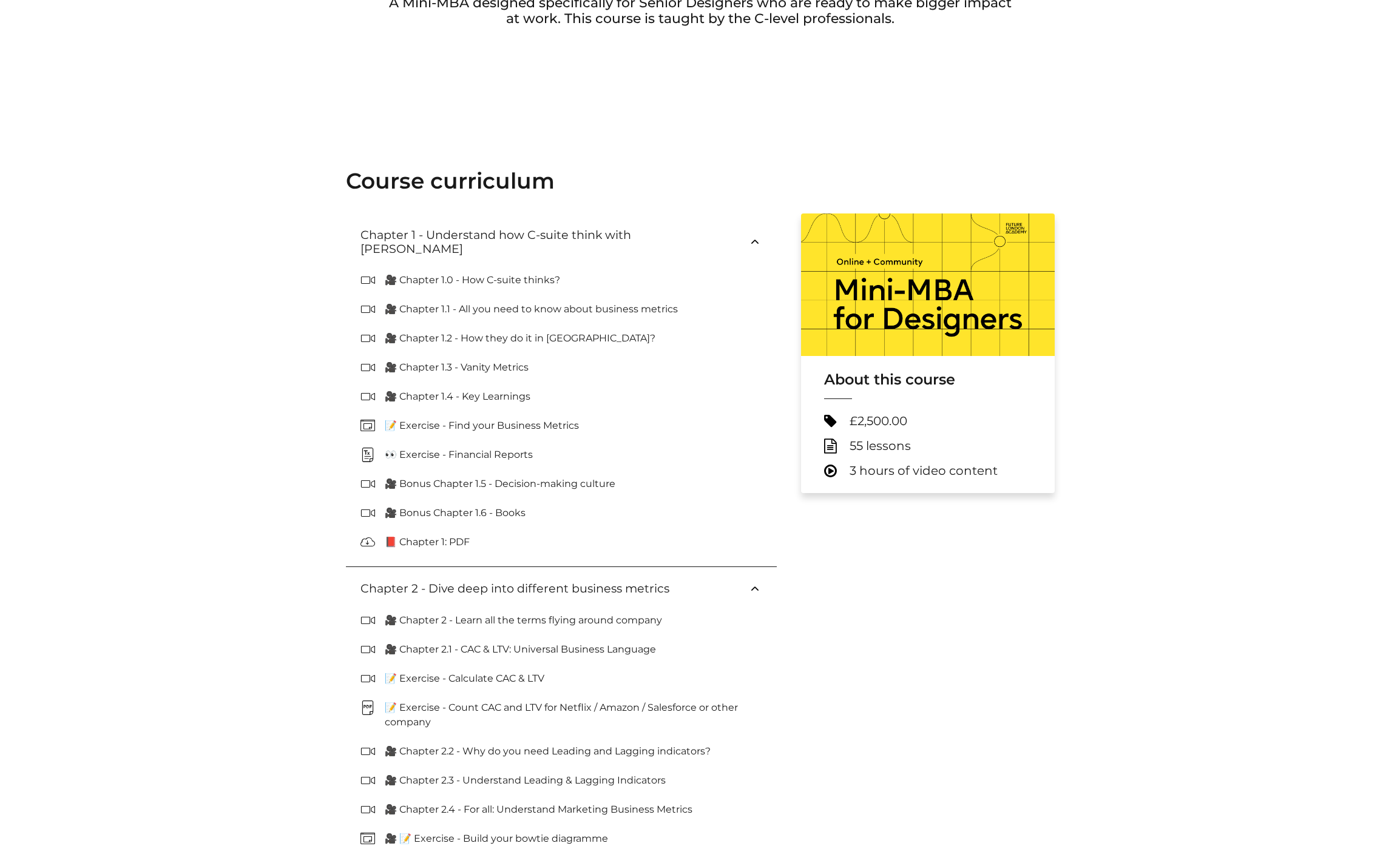
click at [598, 239] on h3 "Chapter 1 - Understand how C-suite think with Paul Wright" at bounding box center [554, 242] width 387 height 28
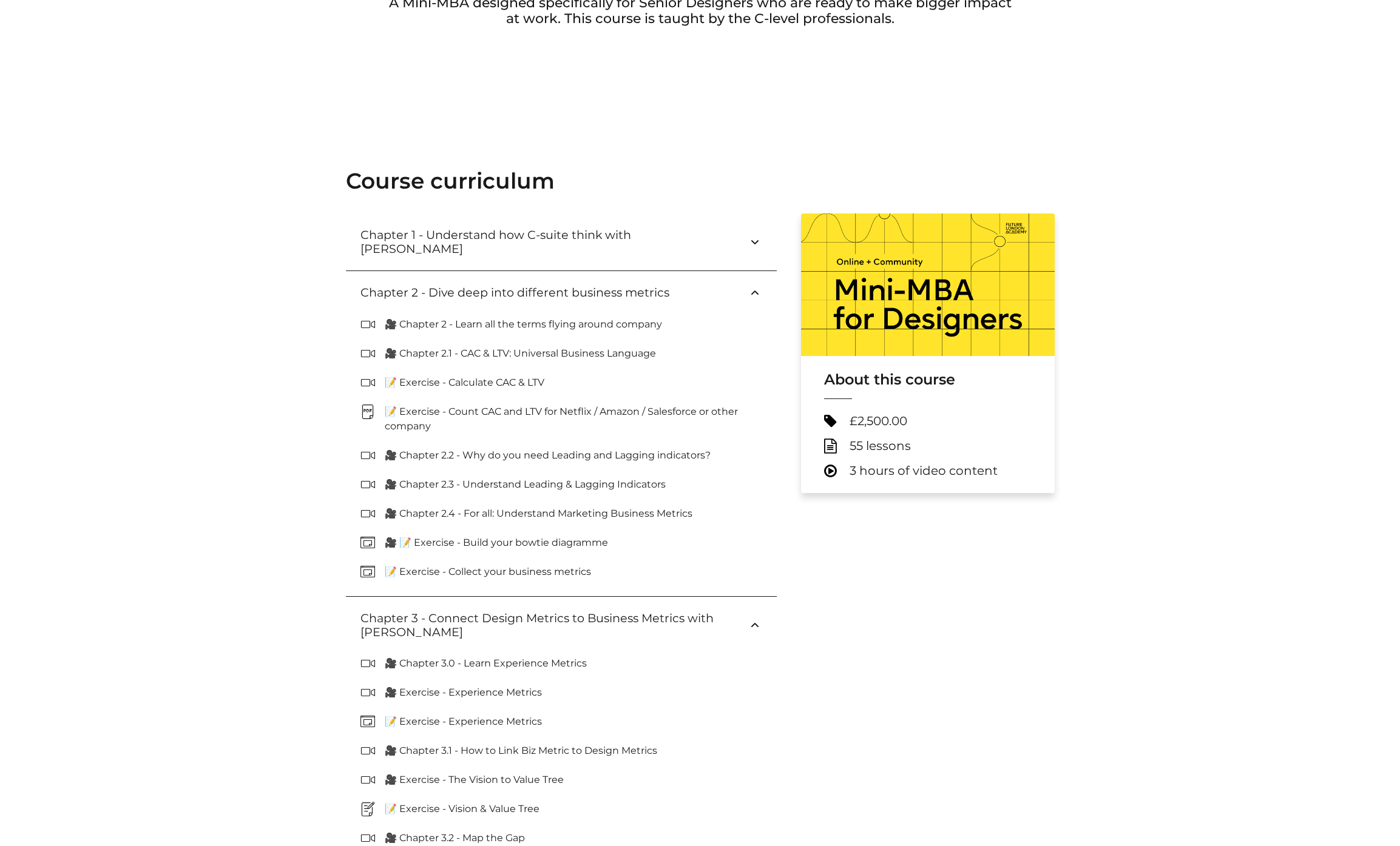
click at [594, 271] on button "Chapter 2 - Dive deep into different business metrics" at bounding box center [561, 293] width 431 height 44
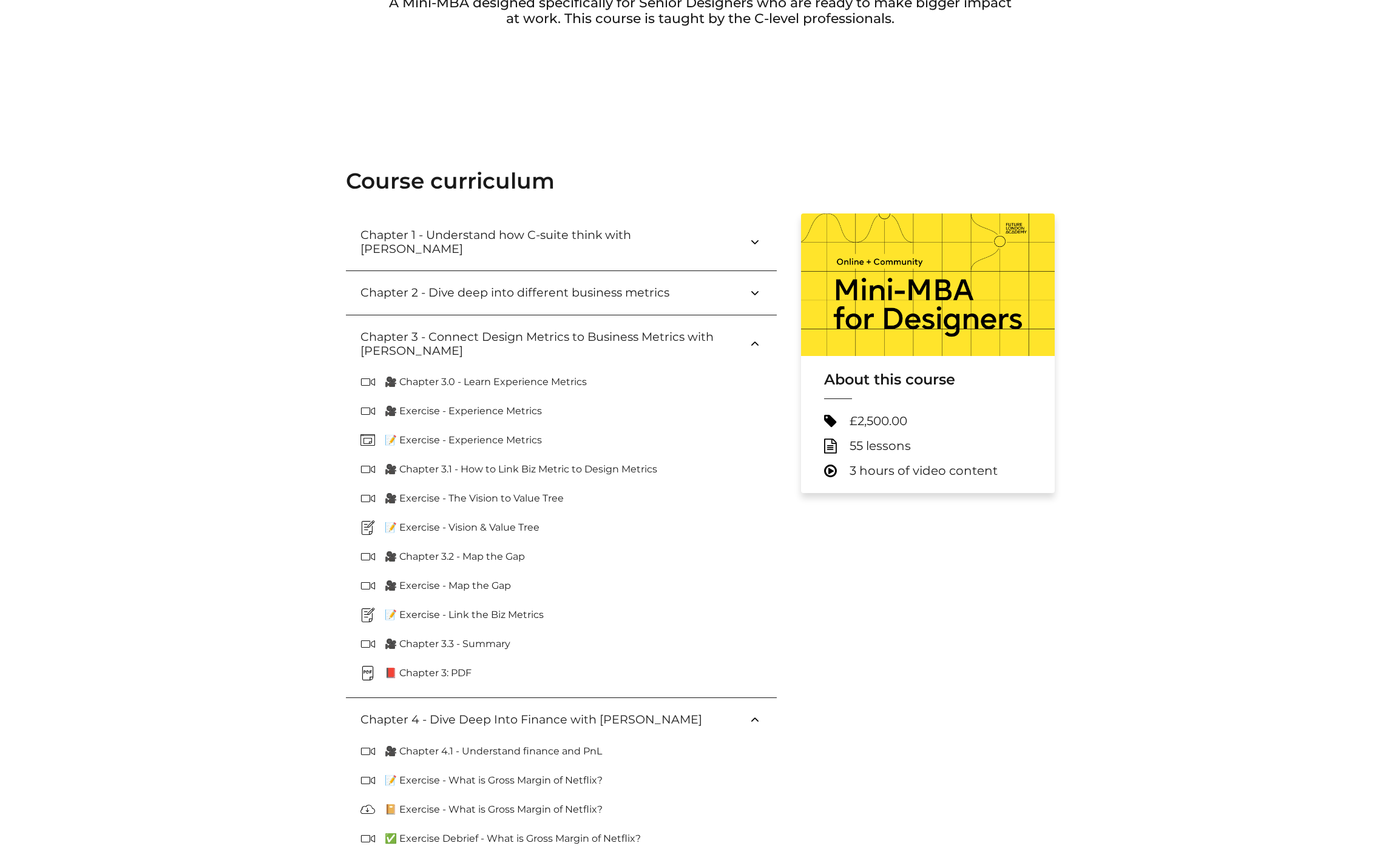
click at [579, 330] on h3 "Chapter 3 - Connect Design Metrics to Business Metrics with Kate Pincott" at bounding box center [554, 344] width 387 height 28
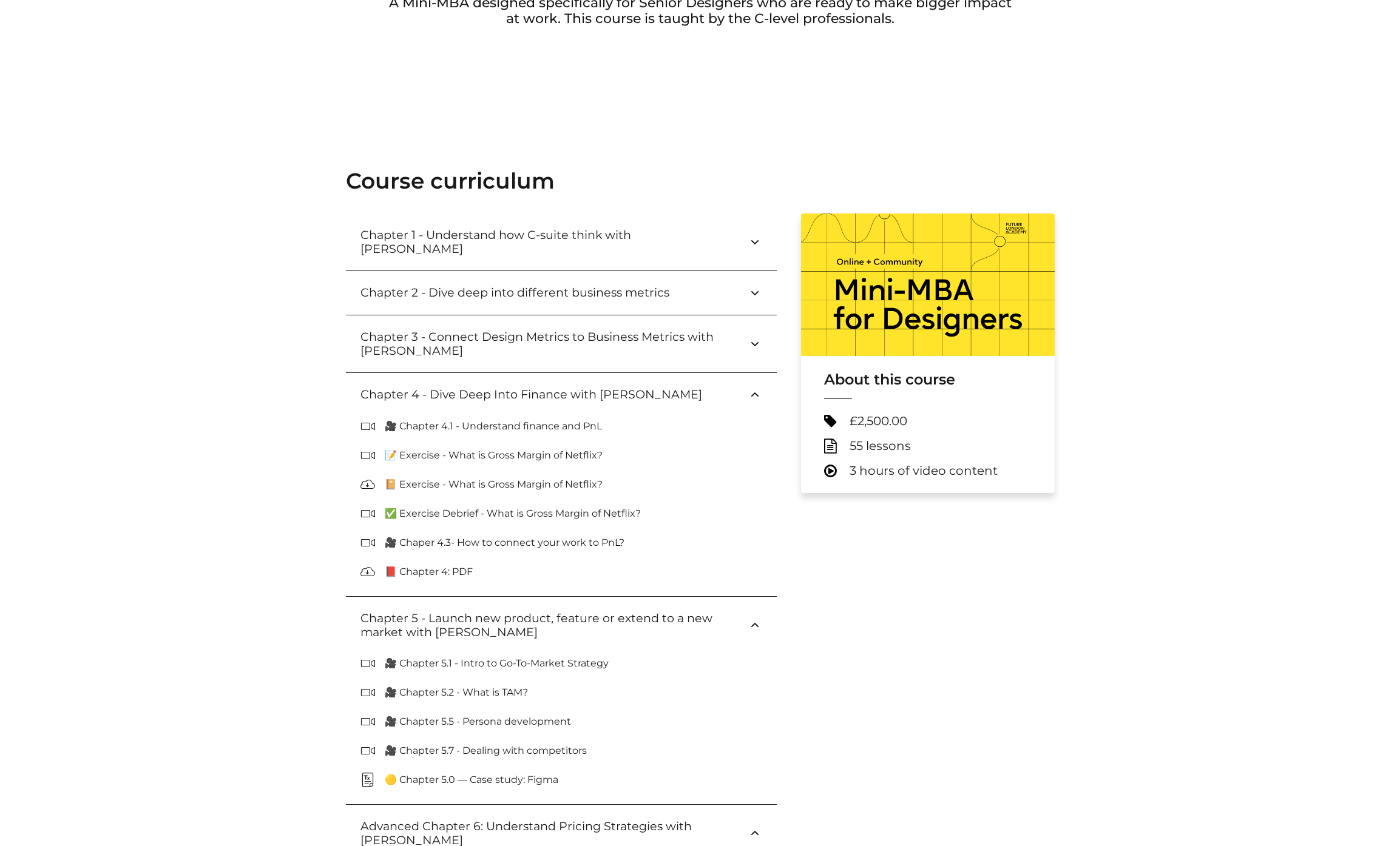
click at [554, 388] on h3 "Chapter 4 - Dive Deep Into Finance with Martina Presnajderova" at bounding box center [541, 395] width 361 height 14
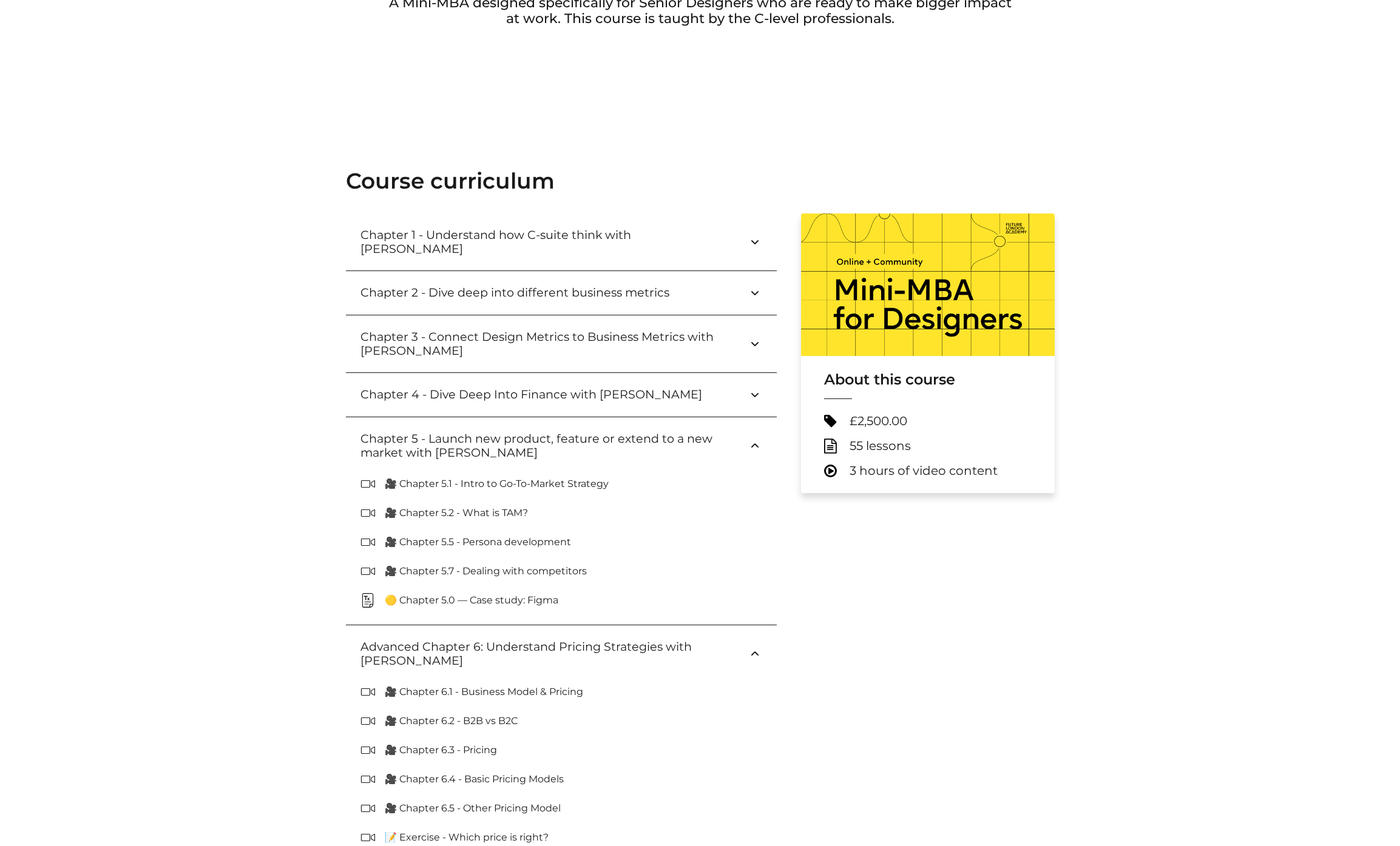
click at [548, 440] on h3 "Chapter 5 - Launch new product, feature or extend to a new market with Paul Alb…" at bounding box center [554, 446] width 387 height 28
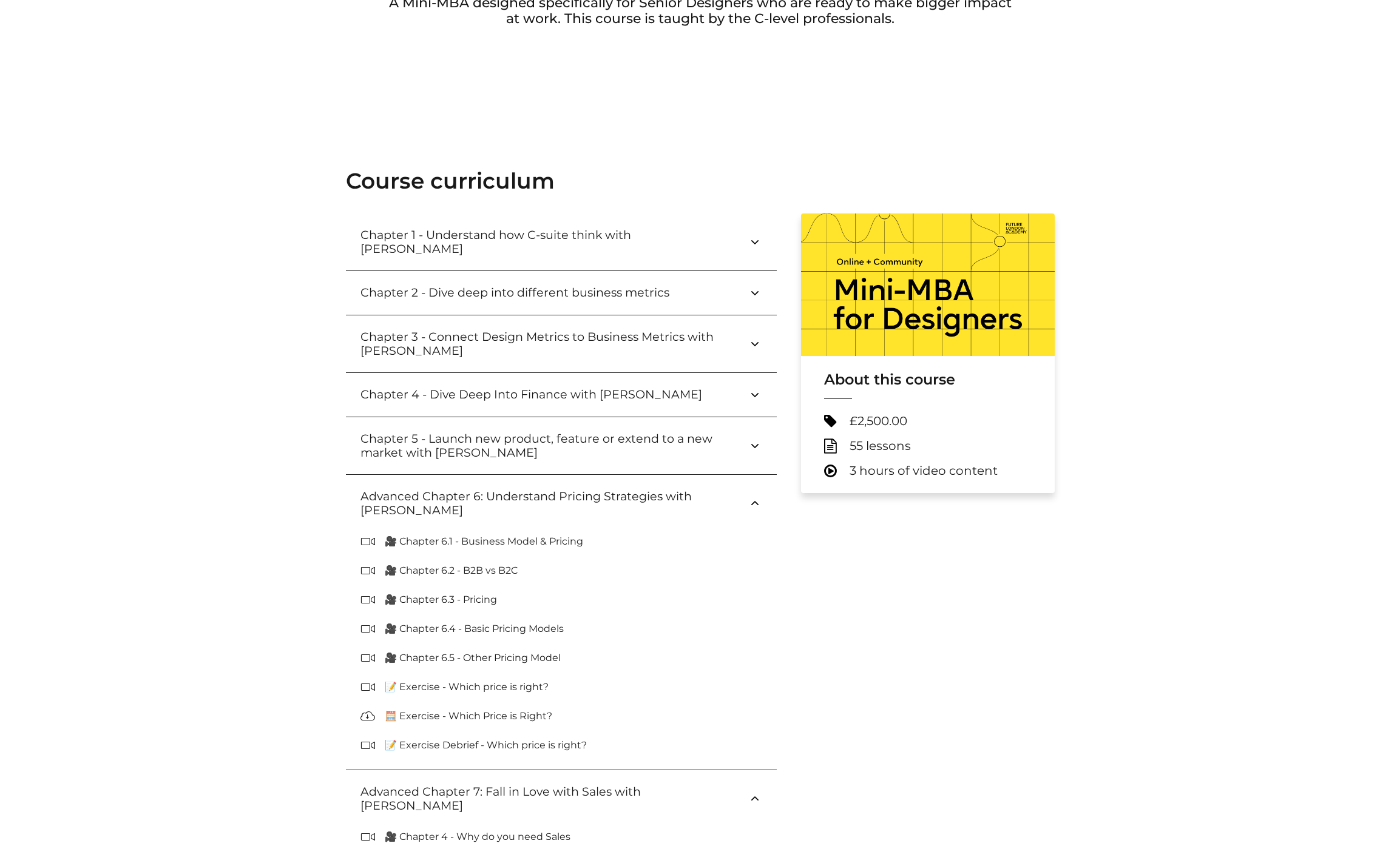
click at [514, 503] on h3 "Advanced Chapter 6: Understand Pricing Strategies with Martina Presnajderova" at bounding box center [554, 503] width 387 height 28
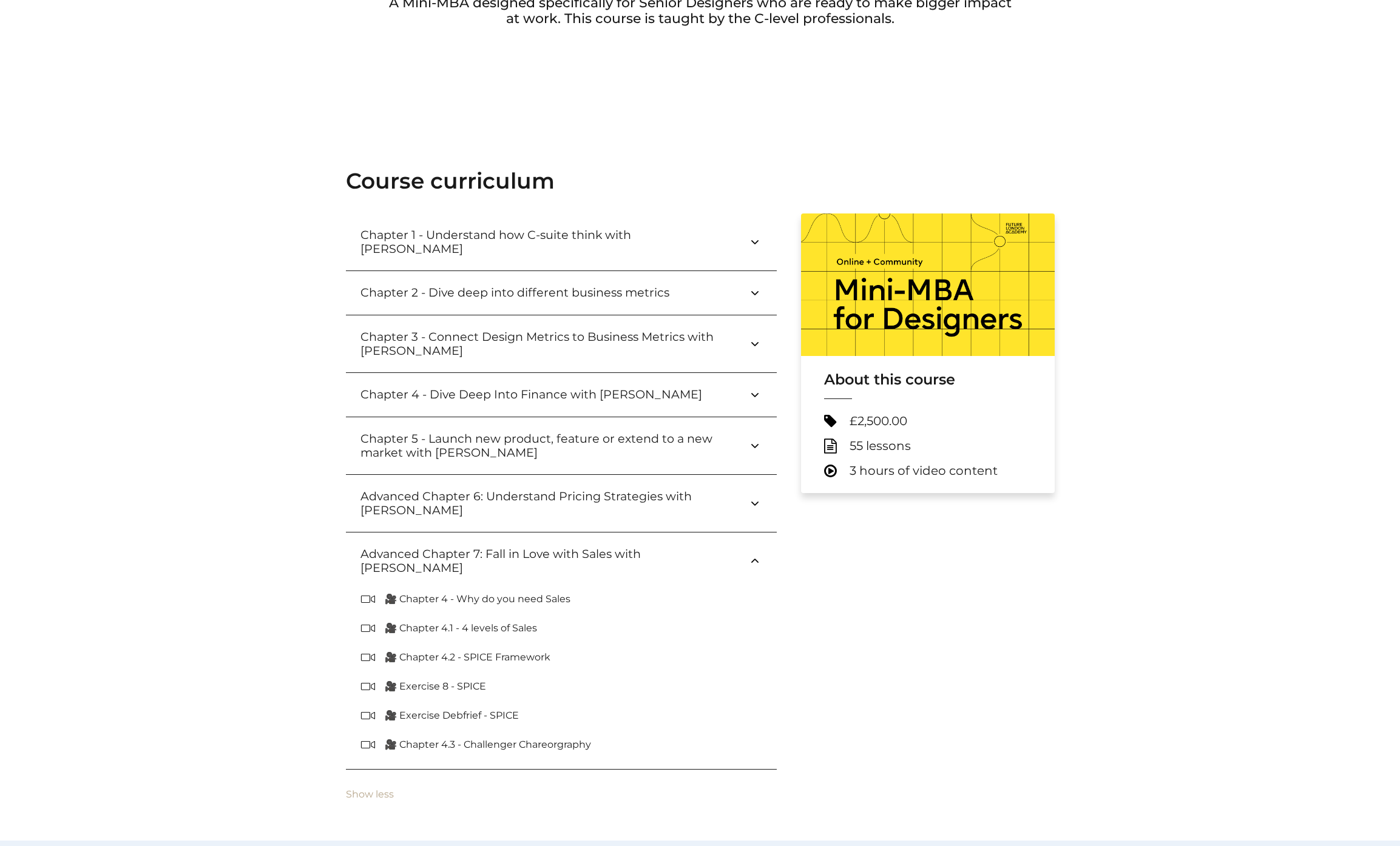
click at [514, 448] on h3 "Chapter 5 - Launch new product, feature or extend to a new market with [PERSON_…" at bounding box center [554, 446] width 387 height 28
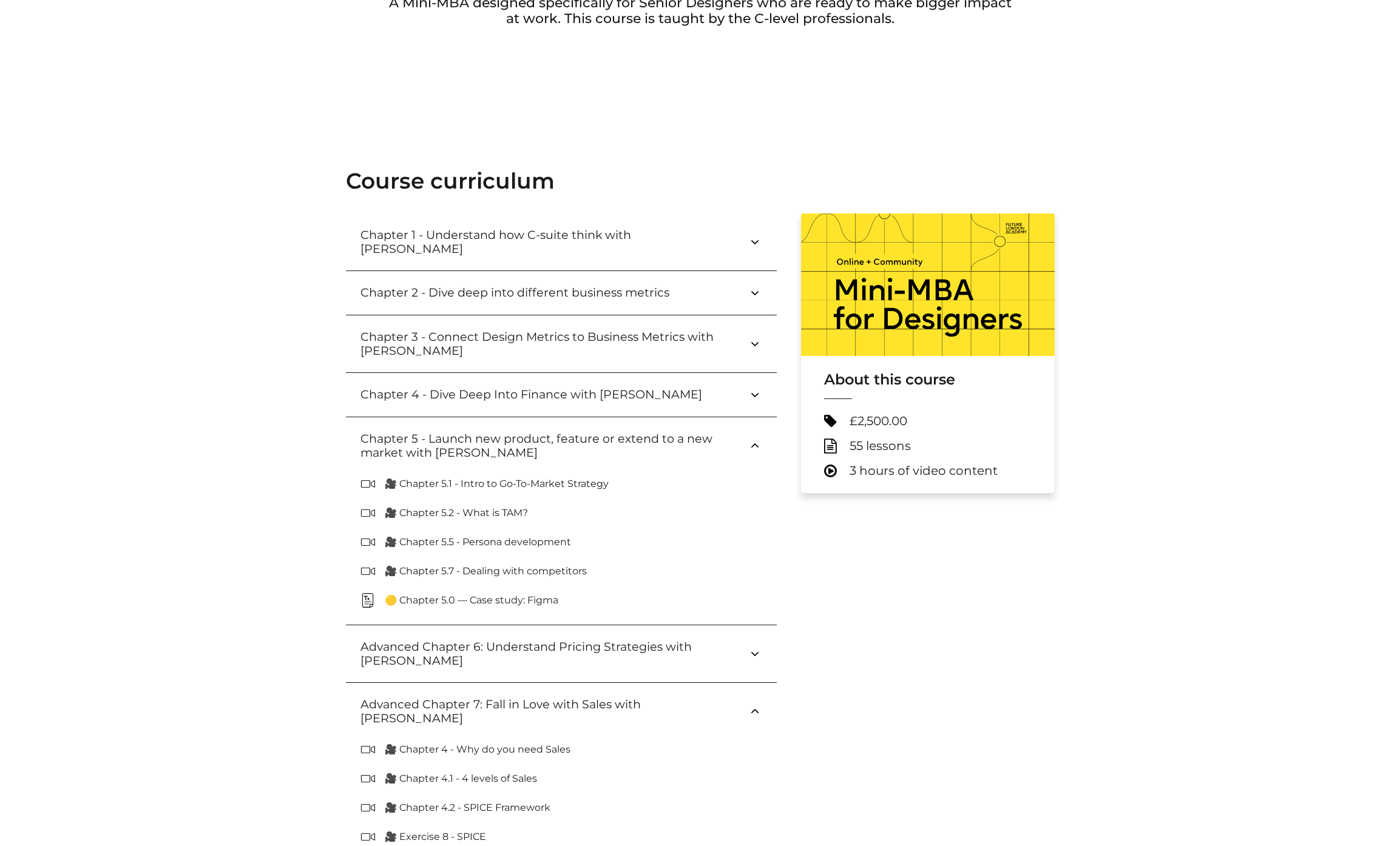
click at [514, 448] on h3 "Chapter 5 - Launch new product, feature or extend to a new market with [PERSON_…" at bounding box center [554, 446] width 387 height 28
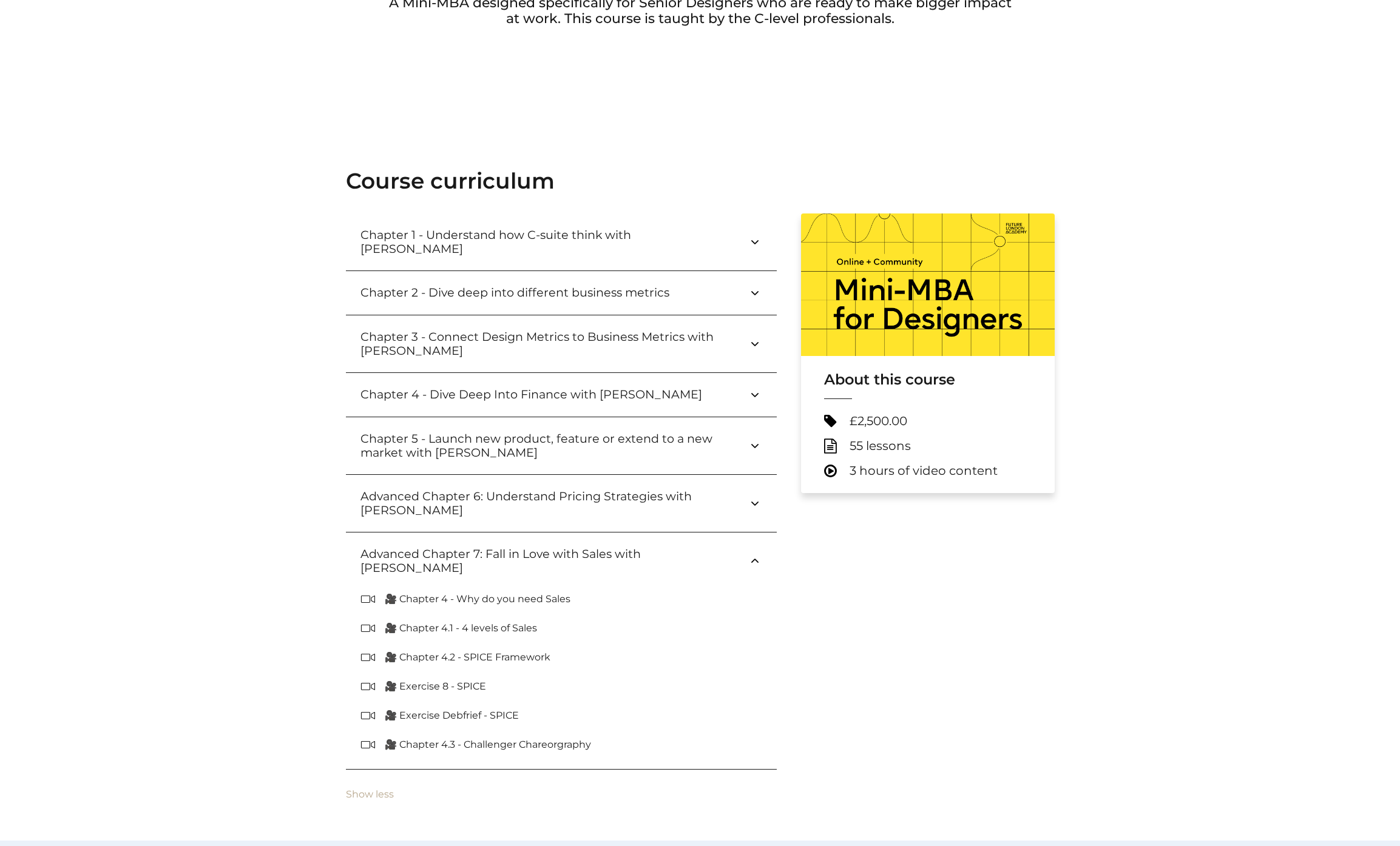
click at [504, 537] on button "Advanced Chapter 7: Fall in Love with Sales with [PERSON_NAME]" at bounding box center [561, 561] width 431 height 57
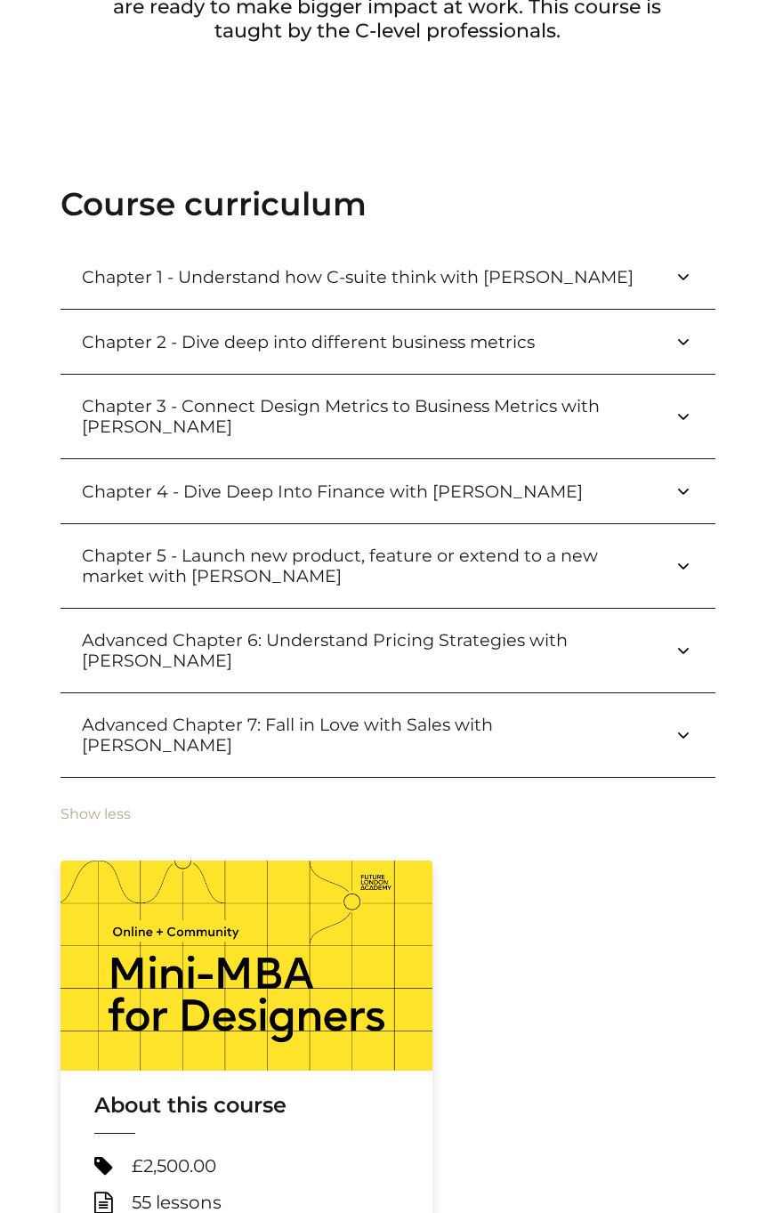
scroll to position [0, 0]
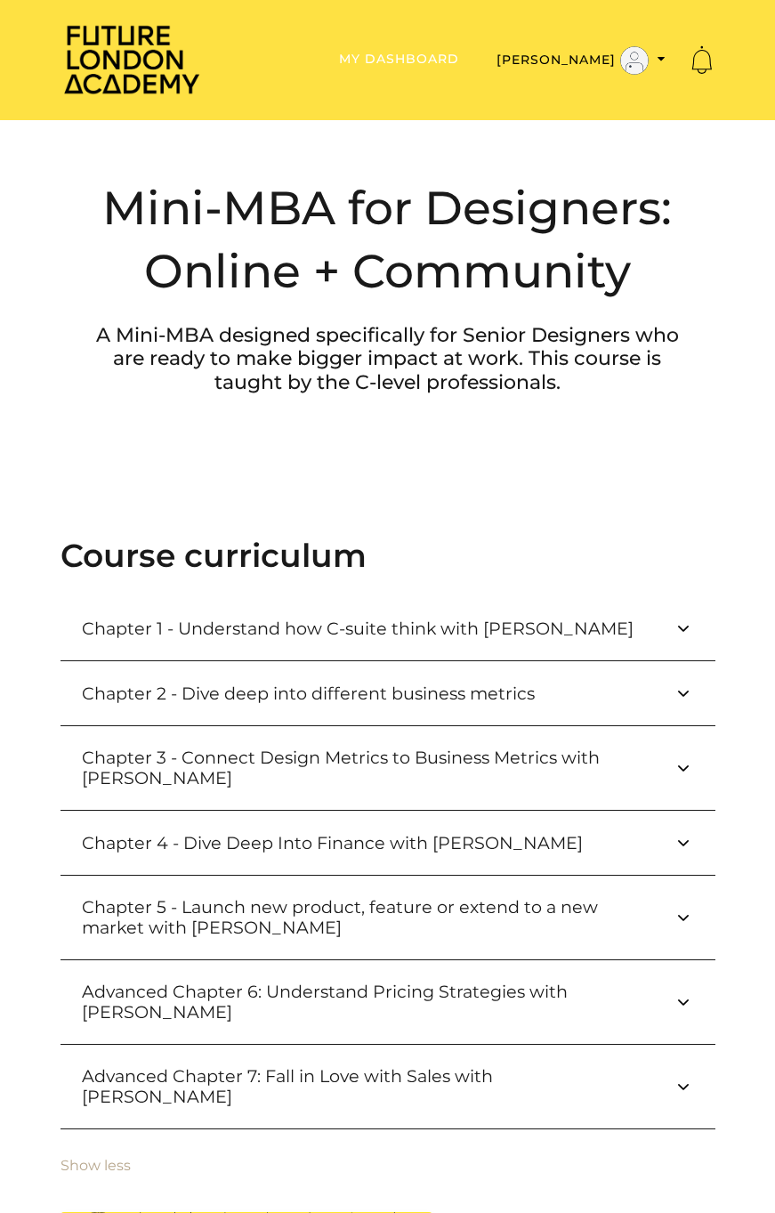
click at [430, 60] on link "My Dashboard" at bounding box center [399, 59] width 120 height 16
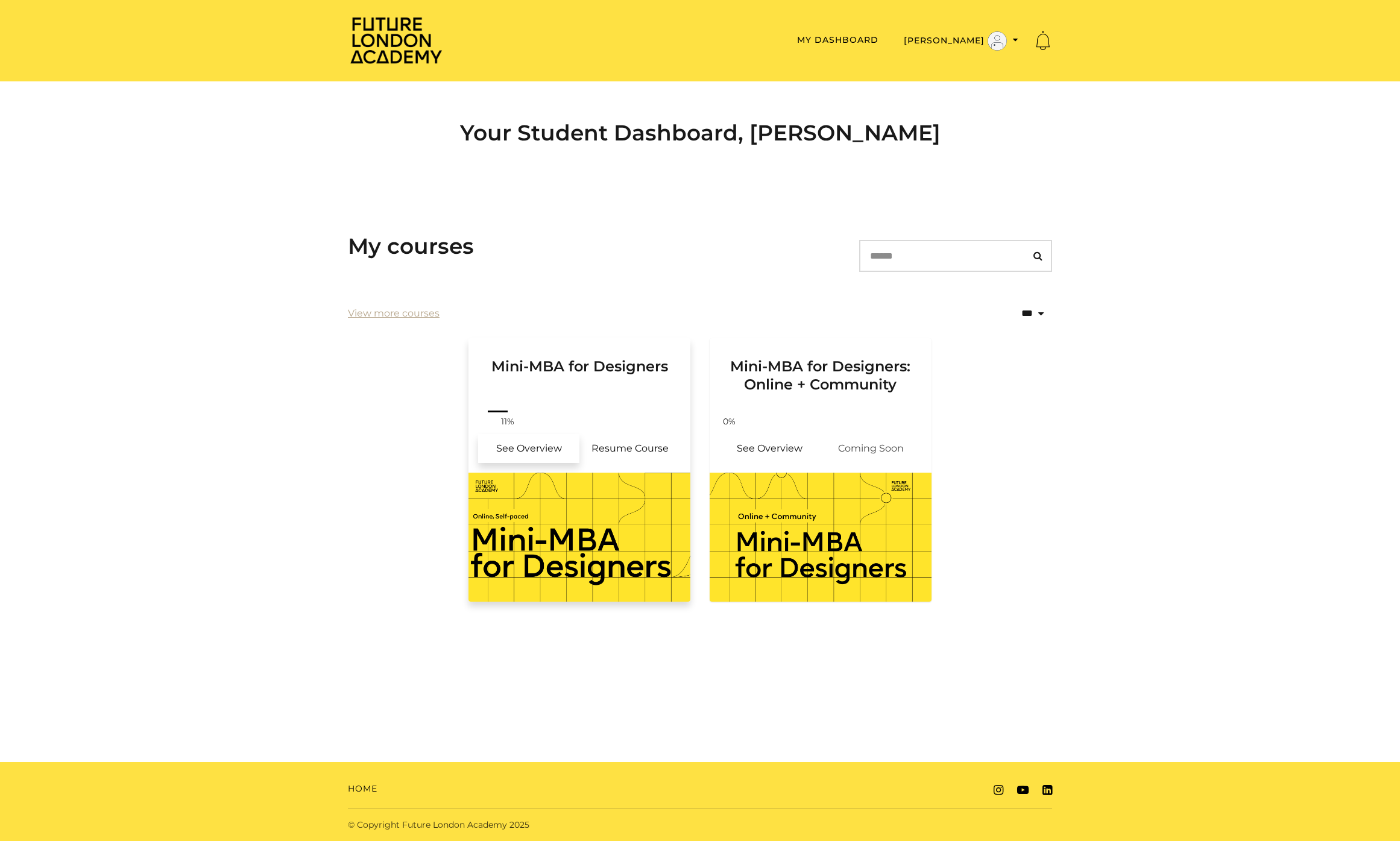
click at [524, 444] on link "See Overview" at bounding box center [529, 449] width 101 height 29
click at [544, 444] on link "See Overview" at bounding box center [529, 449] width 101 height 29
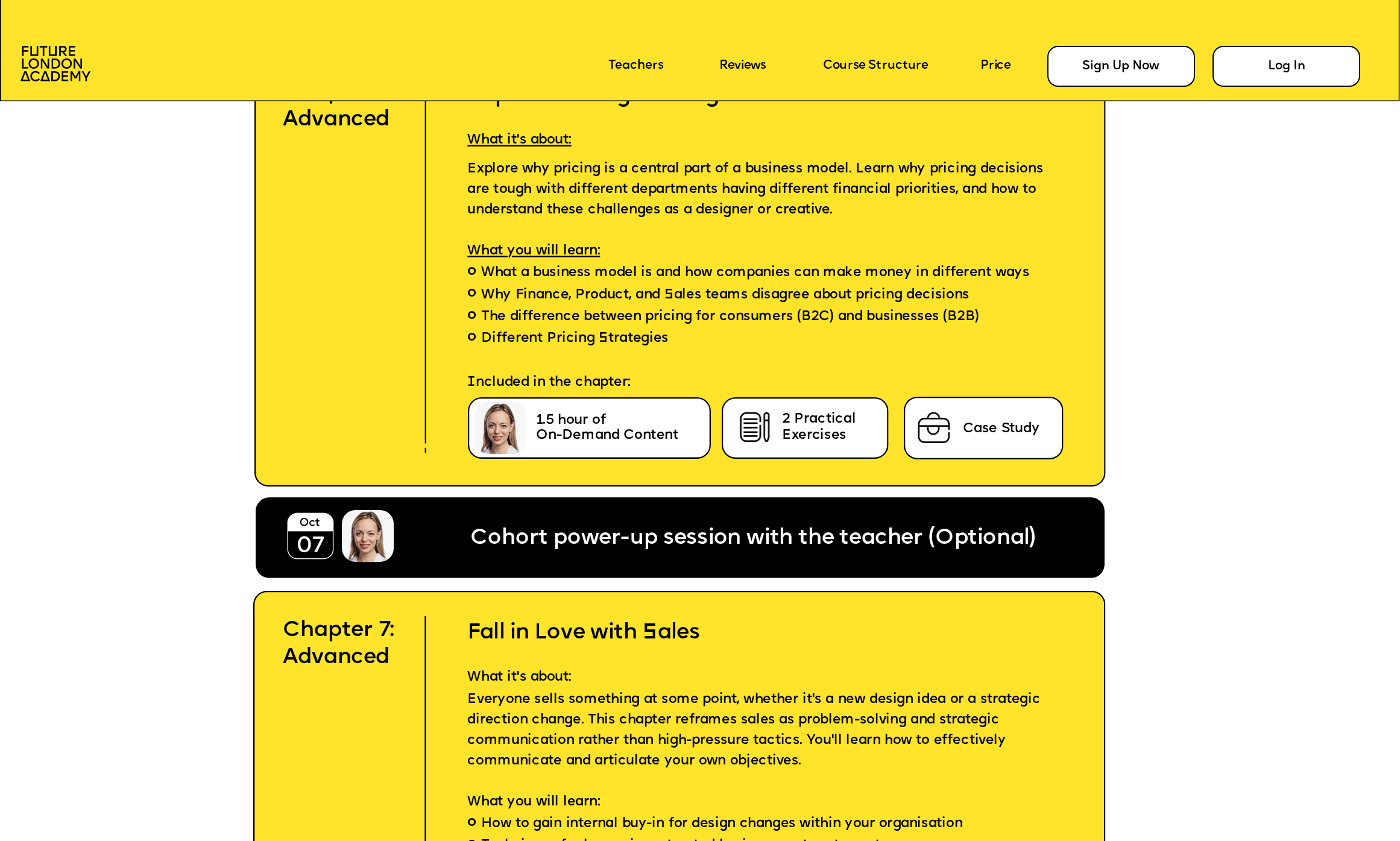
scroll to position [10667, 0]
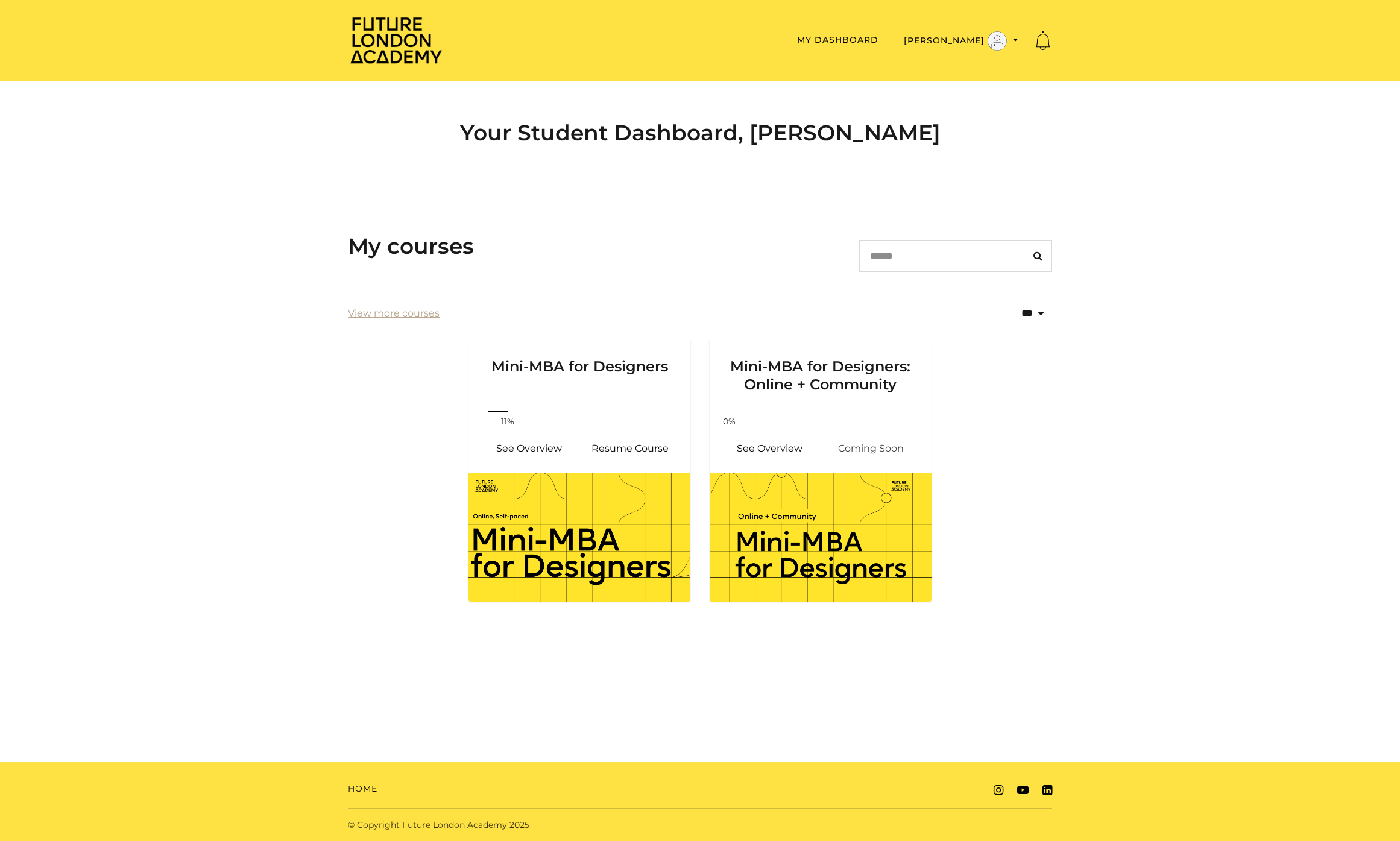
click at [382, 465] on ul "Mini-MBA for Designers Your progress: 11% See Overview Resume Course Mini-MBA f…" at bounding box center [700, 477] width 724 height 278
click at [533, 455] on link "See Overview" at bounding box center [770, 449] width 101 height 29
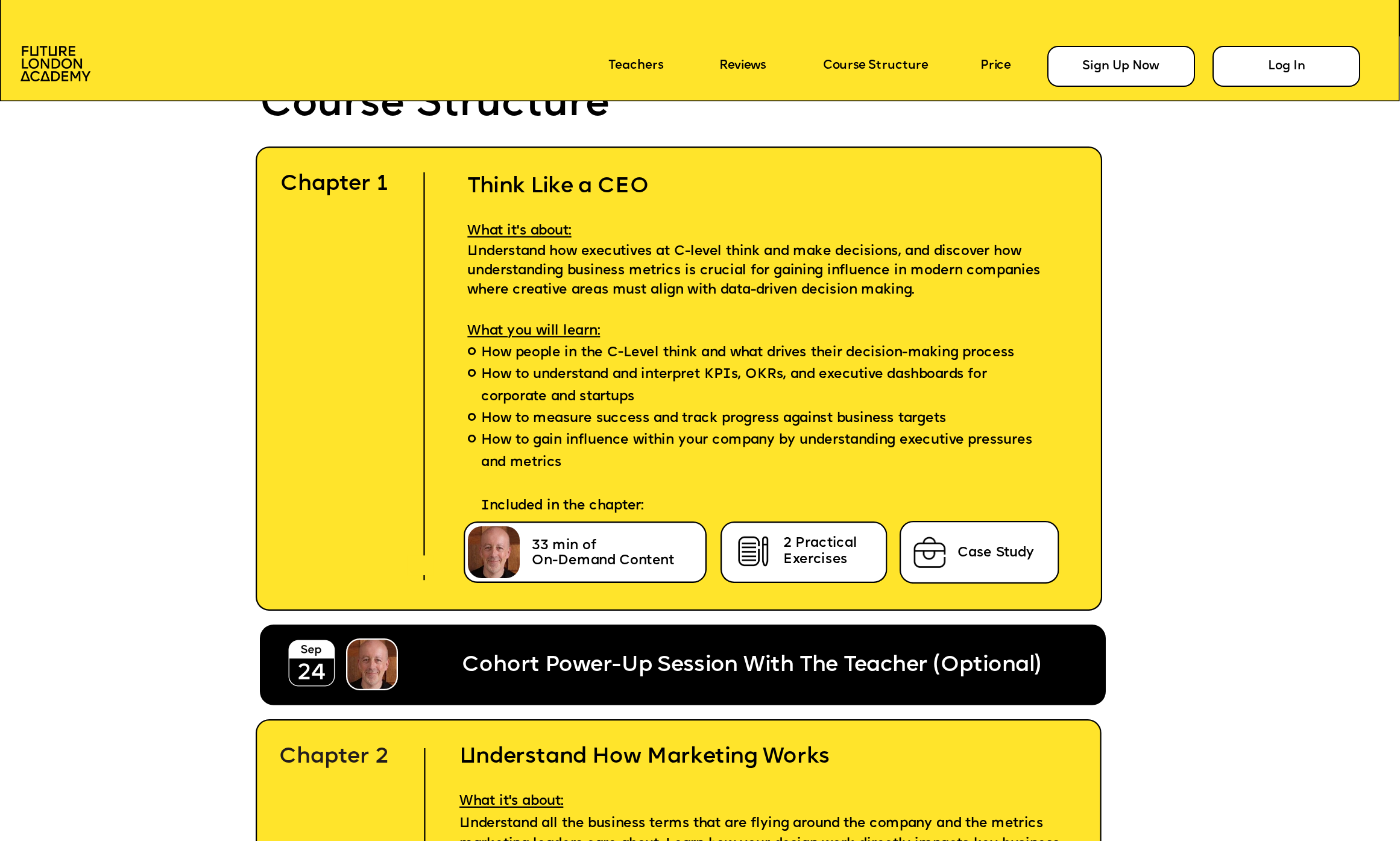
scroll to position [4223, 0]
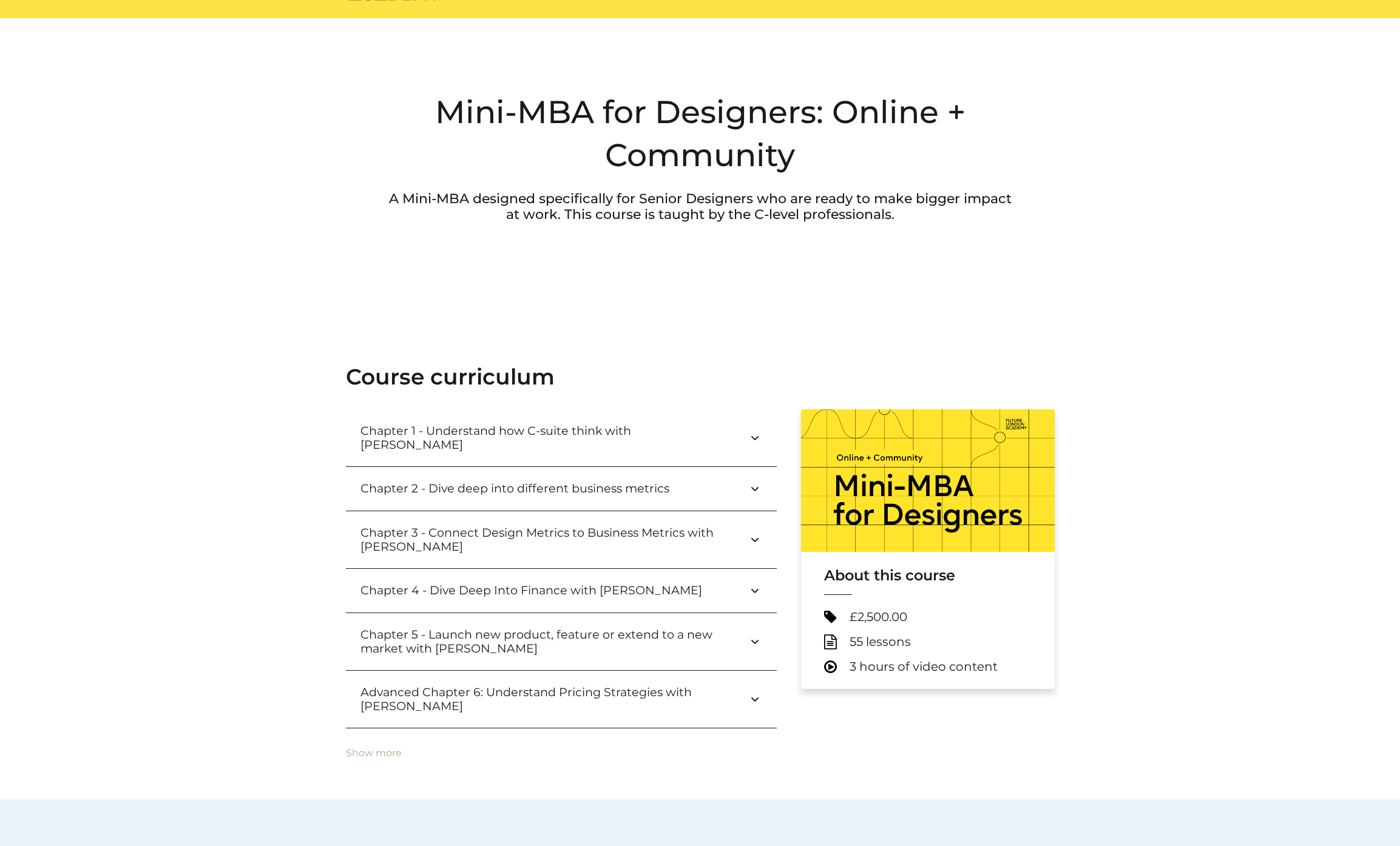
scroll to position [64, 0]
